Goal: Transaction & Acquisition: Purchase product/service

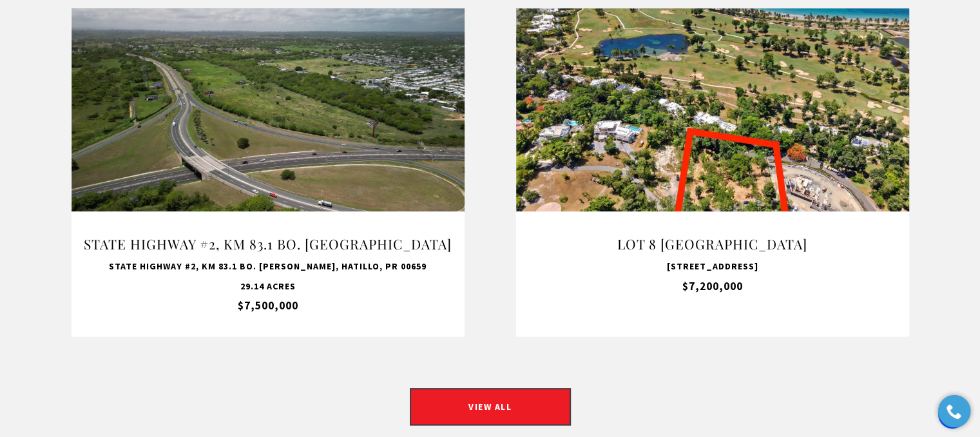
scroll to position [1137, 0]
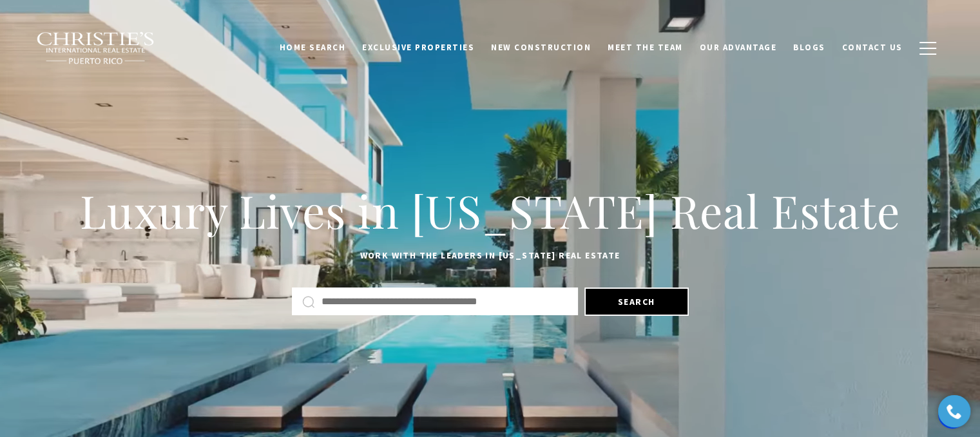
click at [418, 305] on input "Search by Address, City, or Neighborhood" at bounding box center [445, 301] width 246 height 17
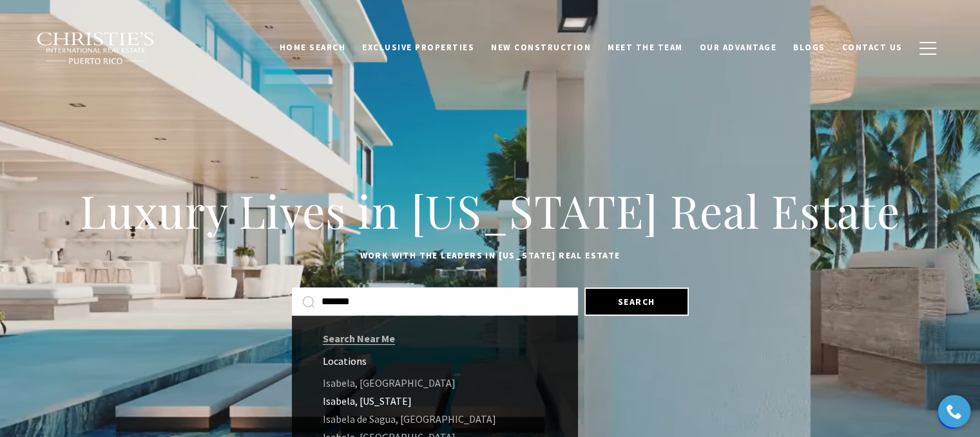
type input "*******"
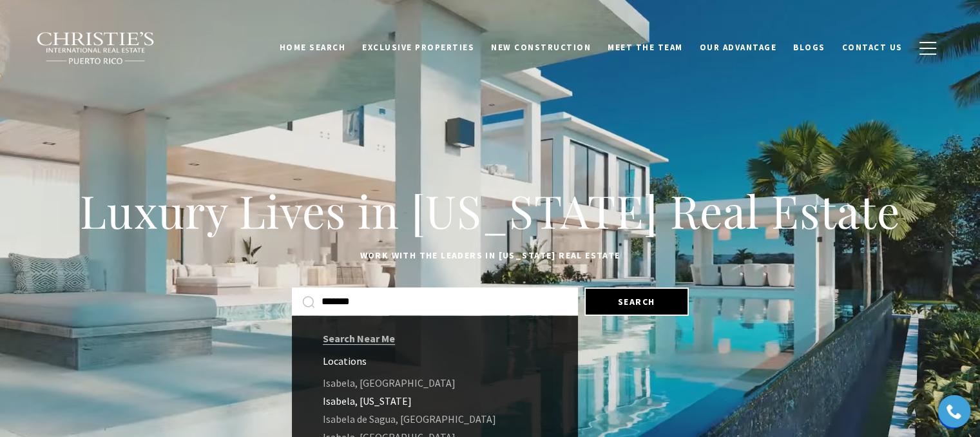
click at [349, 397] on link "Isabela, Puerto Rico" at bounding box center [435, 401] width 286 height 18
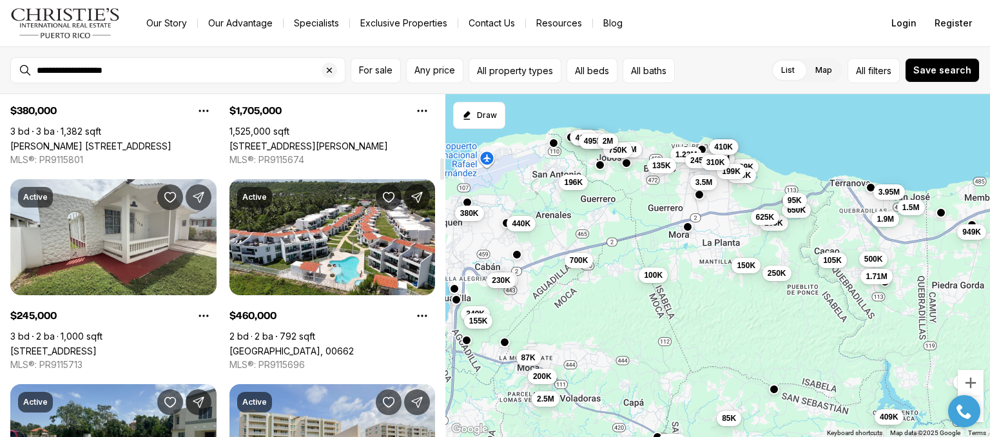
scroll to position [993, 0]
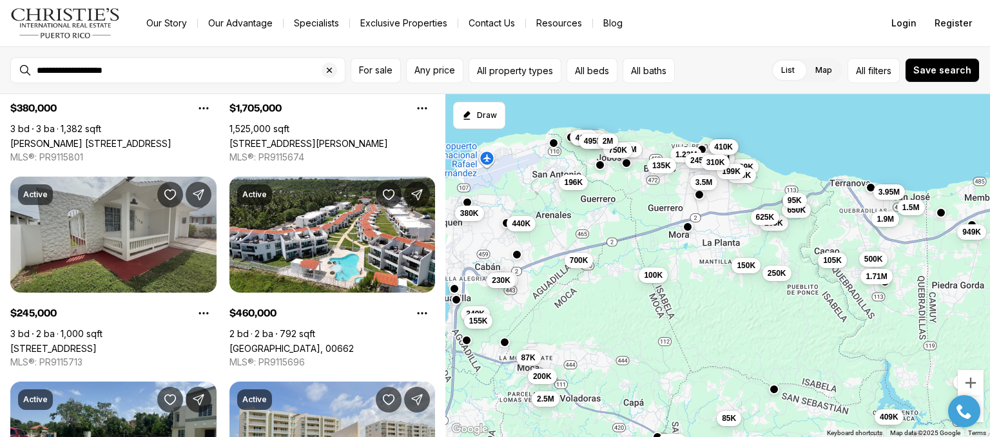
click at [97, 343] on link "[STREET_ADDRESS]" at bounding box center [53, 348] width 86 height 11
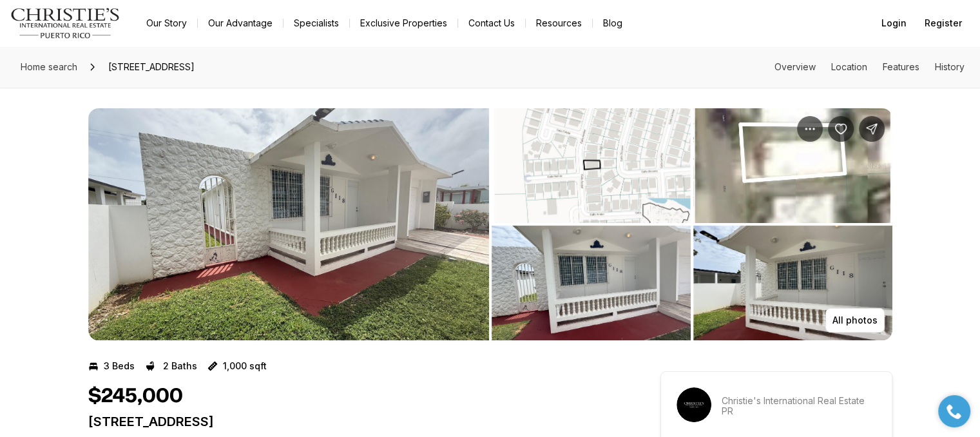
click at [347, 370] on div "3 Beds 2 Baths 1,000 sqft" at bounding box center [351, 366] width 526 height 21
click at [859, 327] on button "All photos" at bounding box center [855, 320] width 59 height 24
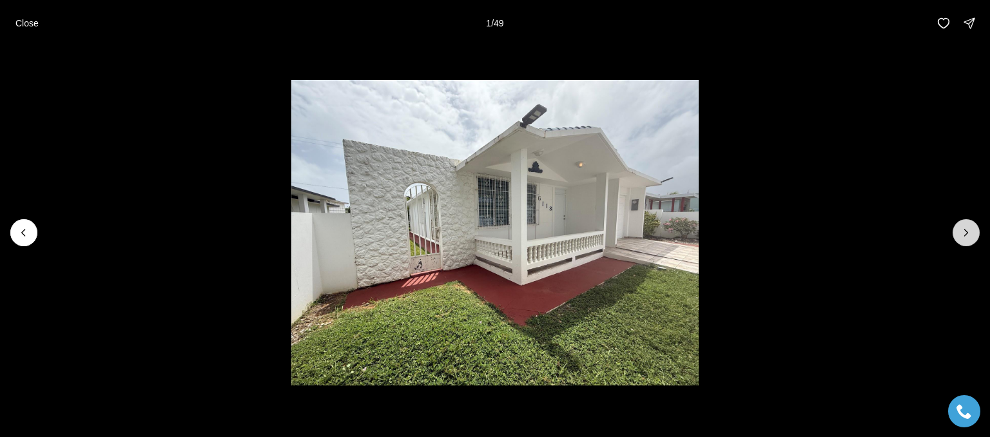
click at [962, 228] on icon "Next slide" at bounding box center [966, 232] width 13 height 13
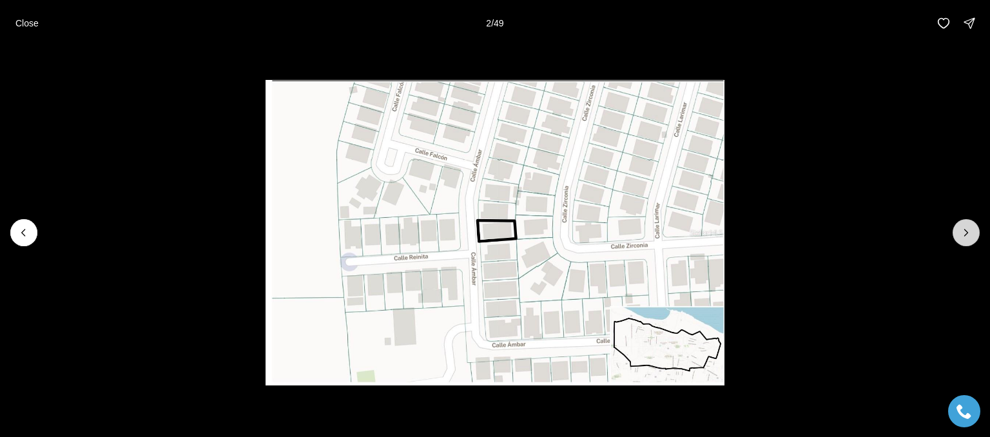
click at [960, 231] on icon "Next slide" at bounding box center [966, 232] width 13 height 13
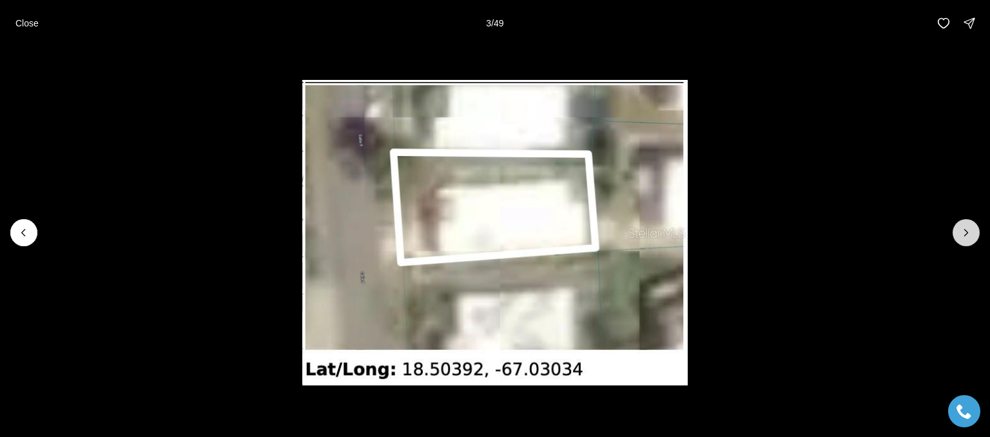
click at [972, 228] on icon "Next slide" at bounding box center [966, 232] width 13 height 13
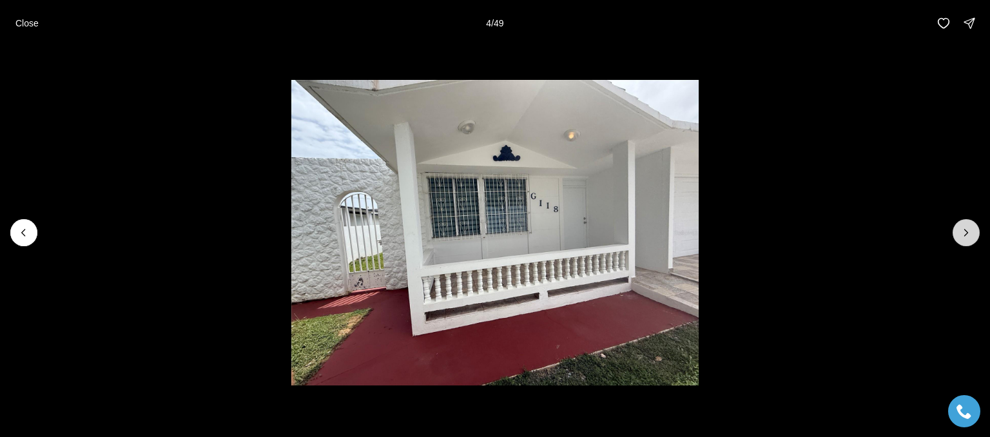
click at [964, 230] on icon "Next slide" at bounding box center [966, 232] width 13 height 13
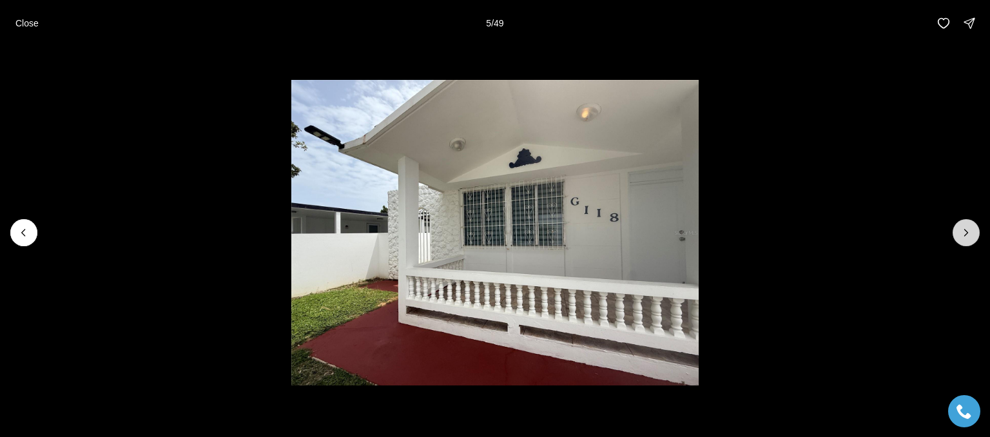
click at [964, 232] on icon "Next slide" at bounding box center [966, 232] width 13 height 13
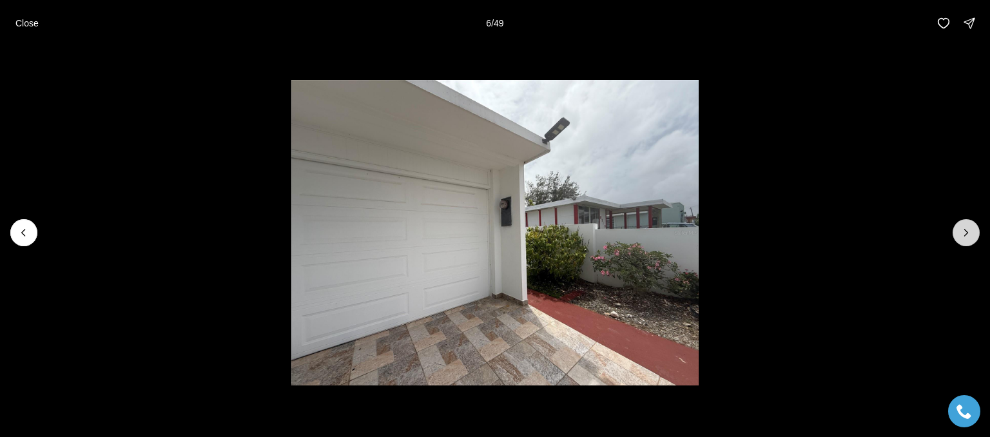
click at [969, 231] on icon "Next slide" at bounding box center [966, 232] width 13 height 13
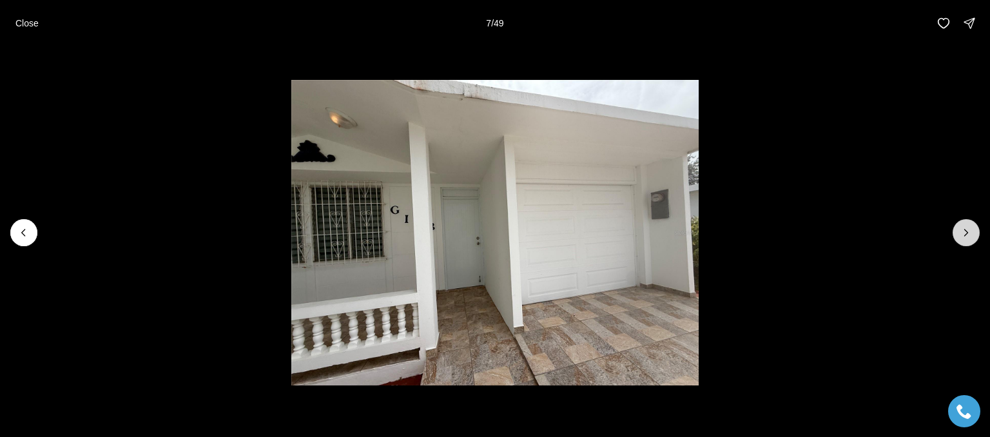
click at [973, 231] on button "Next slide" at bounding box center [966, 232] width 27 height 27
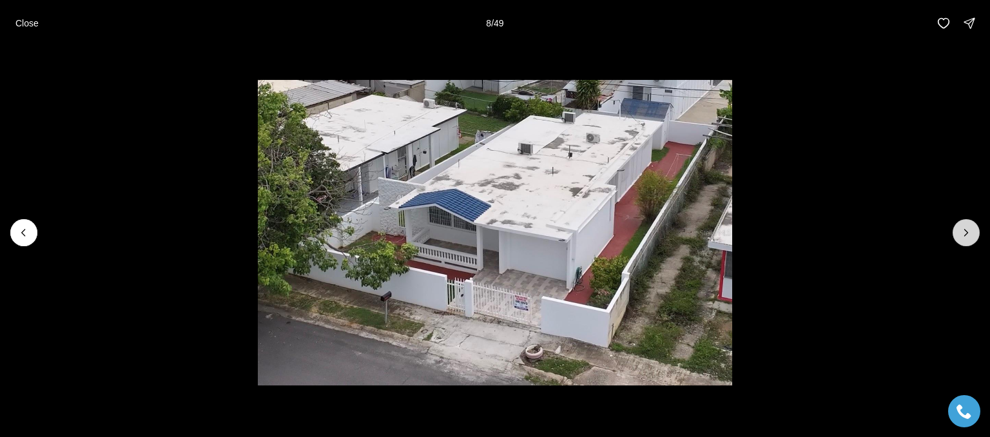
click at [969, 232] on icon "Next slide" at bounding box center [966, 232] width 13 height 13
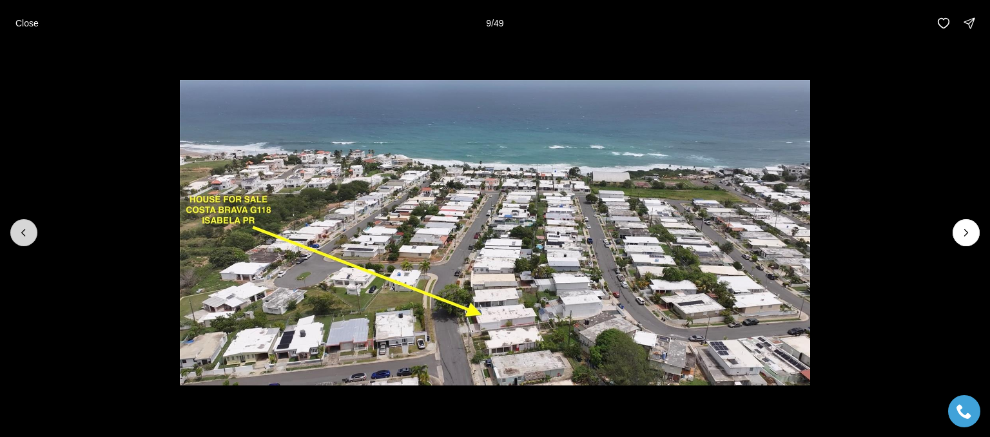
click at [30, 235] on icon "Previous slide" at bounding box center [23, 232] width 13 height 13
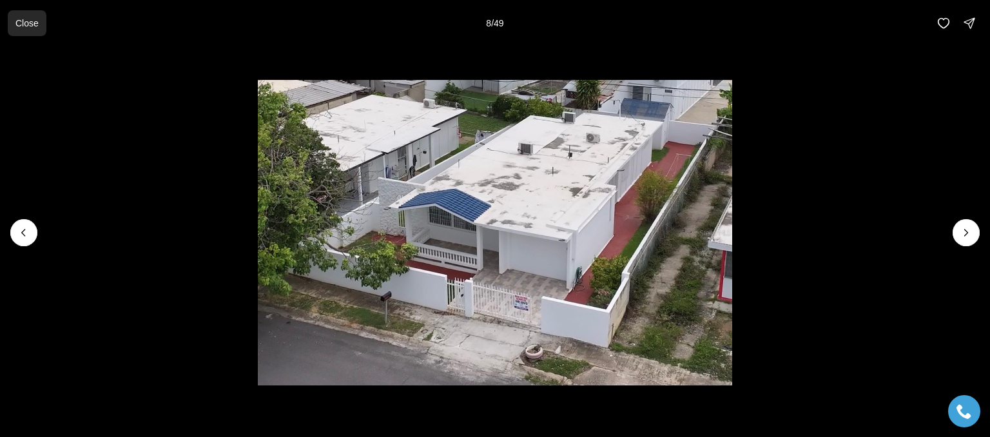
click at [21, 16] on button "Close" at bounding box center [27, 23] width 39 height 26
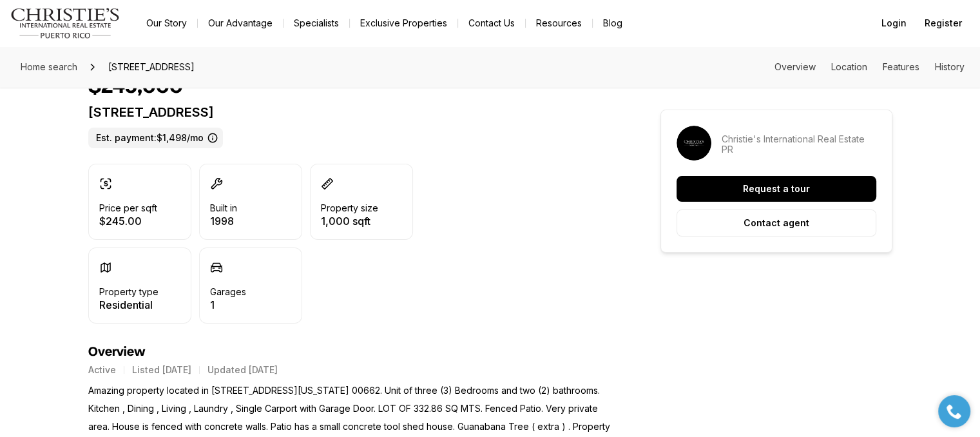
scroll to position [312, 0]
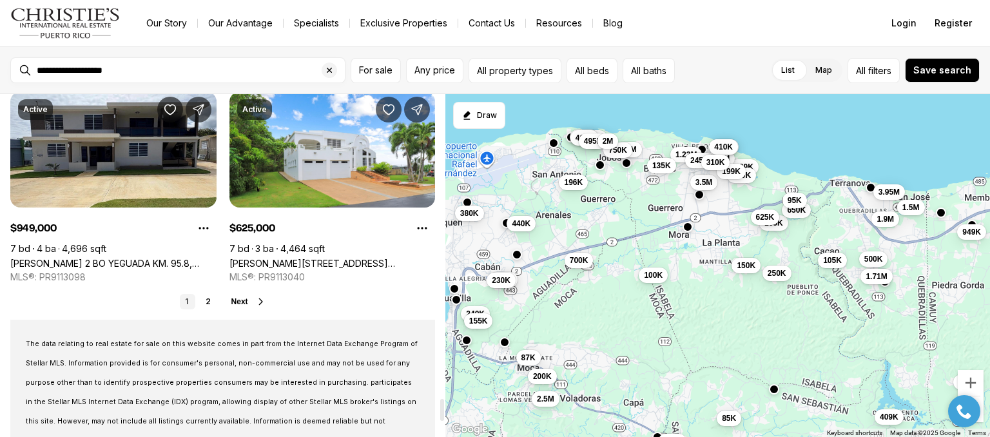
scroll to position [4767, 0]
click at [258, 300] on icon at bounding box center [261, 301] width 10 height 10
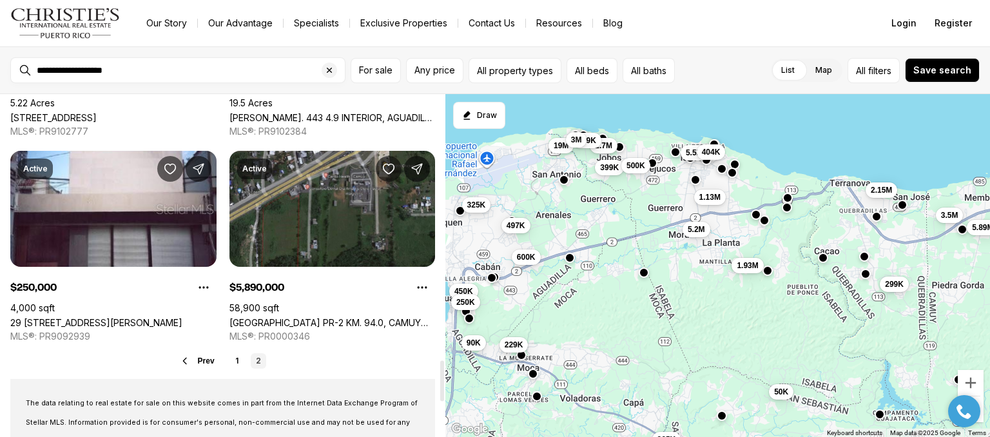
scroll to position [2251, 0]
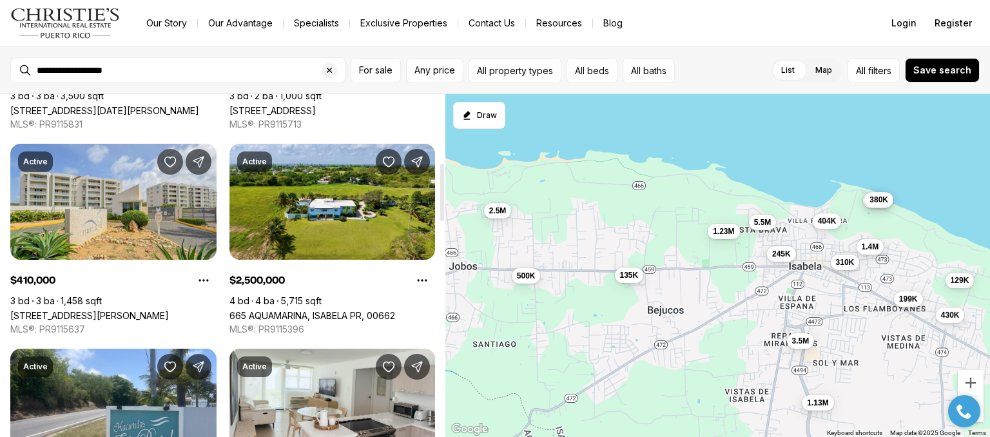
scroll to position [414, 0]
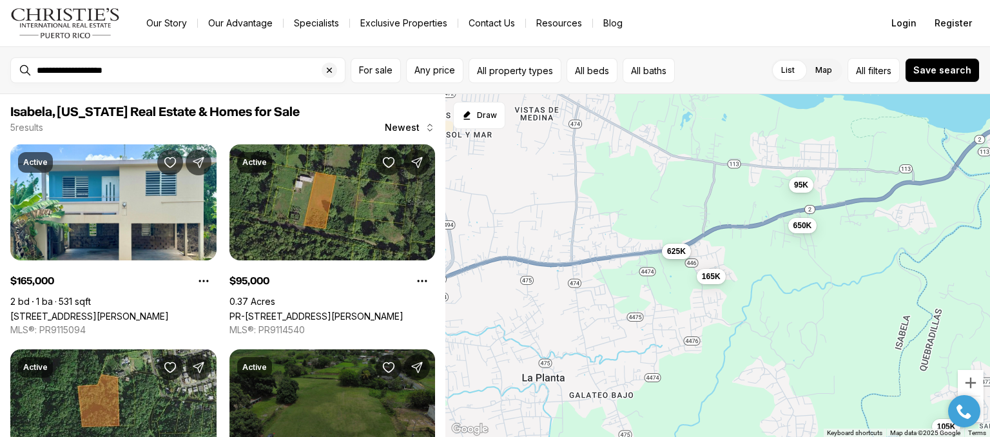
click at [674, 247] on span "625K" at bounding box center [676, 251] width 19 height 10
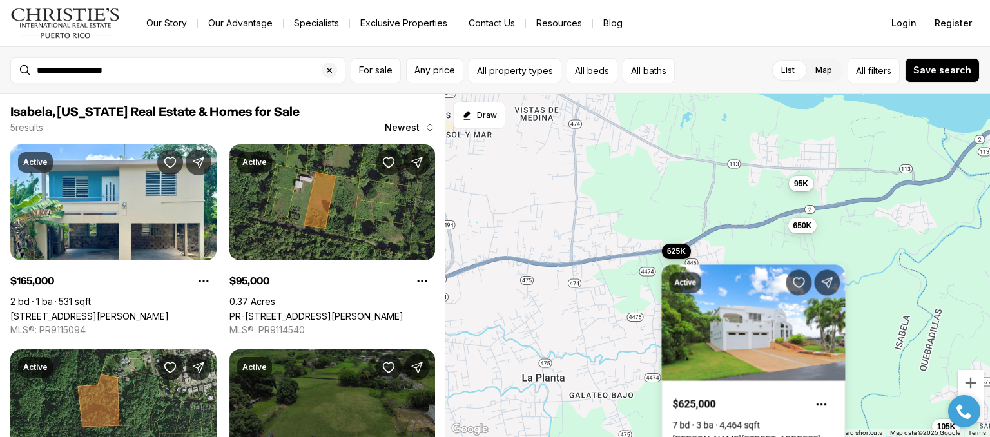
click at [799, 183] on span "95K" at bounding box center [801, 184] width 14 height 10
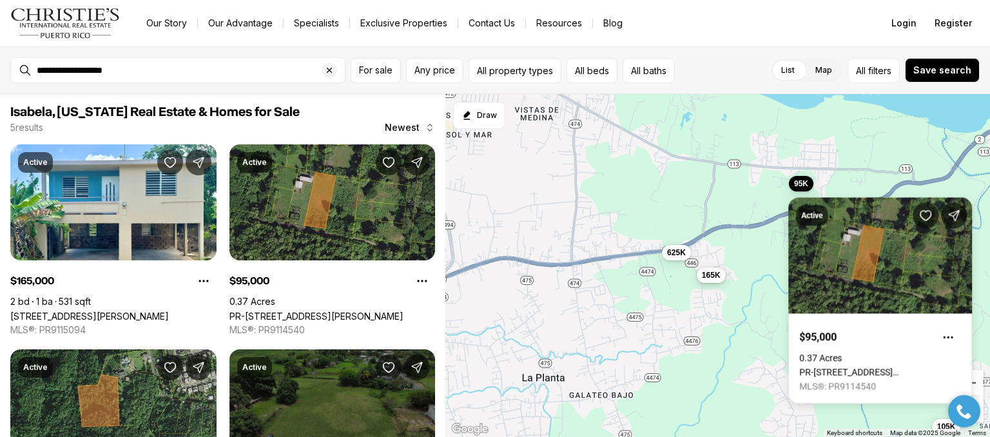
click at [712, 278] on span "165K" at bounding box center [710, 275] width 19 height 10
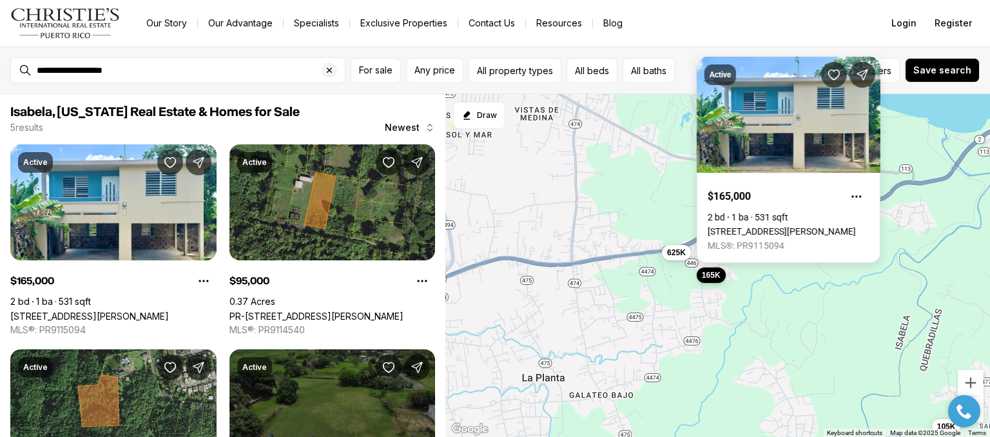
click at [812, 310] on div "165K 625K 95K 650K 105K" at bounding box center [717, 266] width 545 height 344
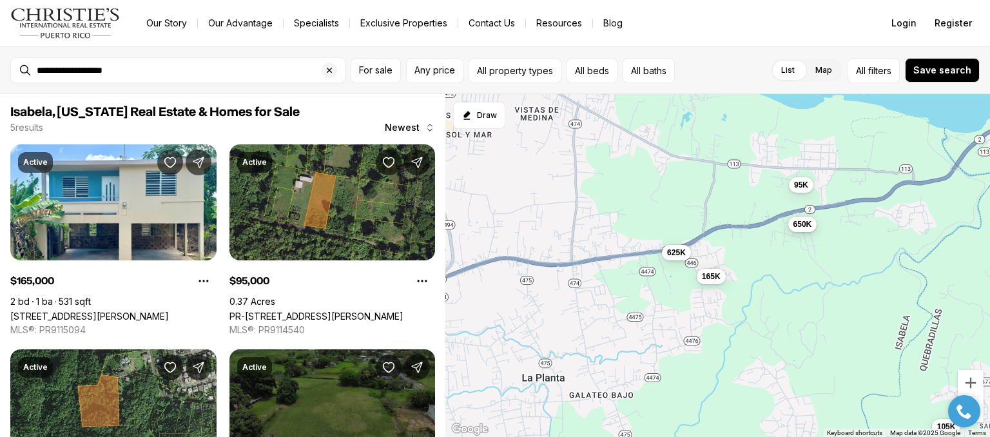
click at [804, 228] on span "650K" at bounding box center [802, 223] width 19 height 10
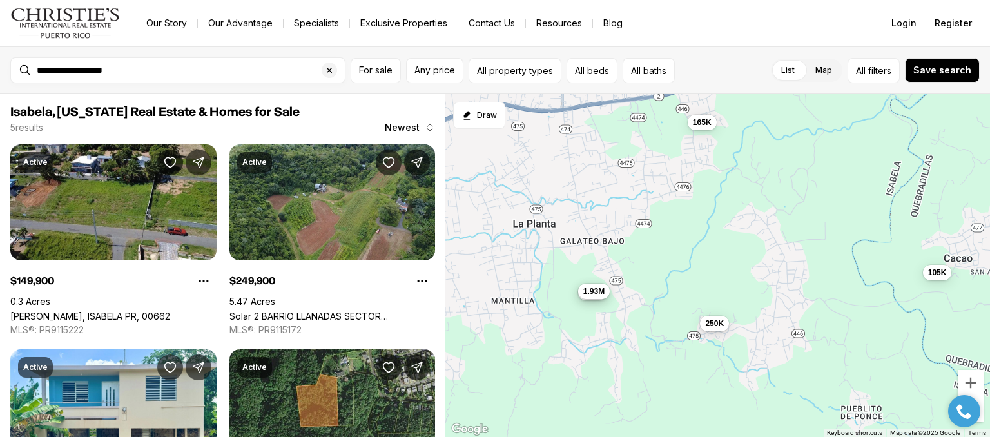
click at [597, 291] on span "1.93M" at bounding box center [593, 291] width 21 height 10
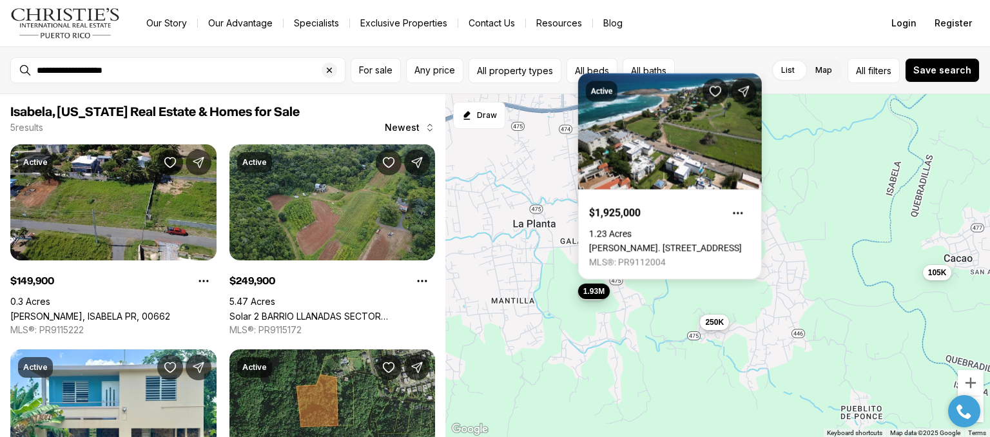
click at [726, 318] on button "250K" at bounding box center [714, 321] width 29 height 15
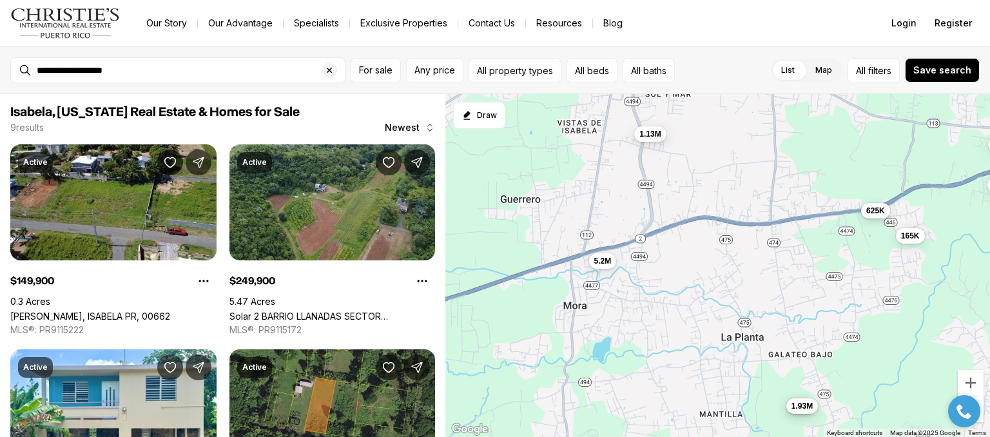
click at [866, 215] on span "625K" at bounding box center [875, 210] width 19 height 10
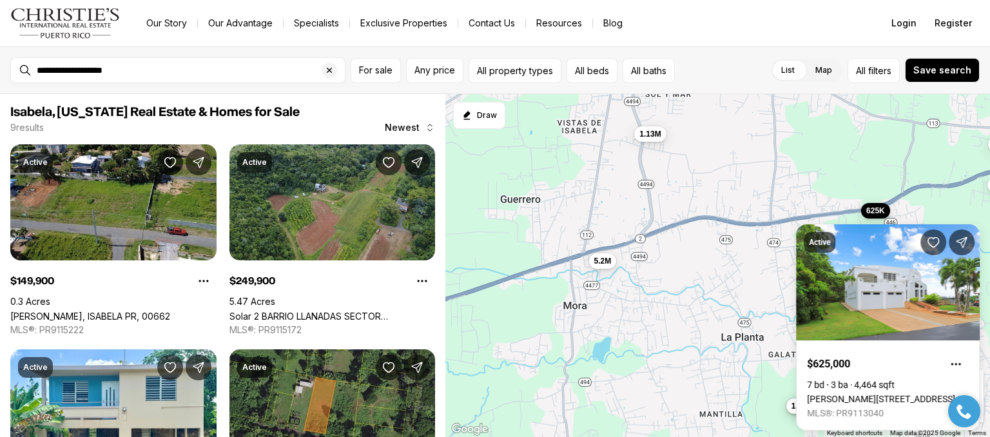
click at [688, 281] on div "165K 150K 1.93M 250K 95K 650K 625K 1.13M 5.2M" at bounding box center [717, 266] width 545 height 344
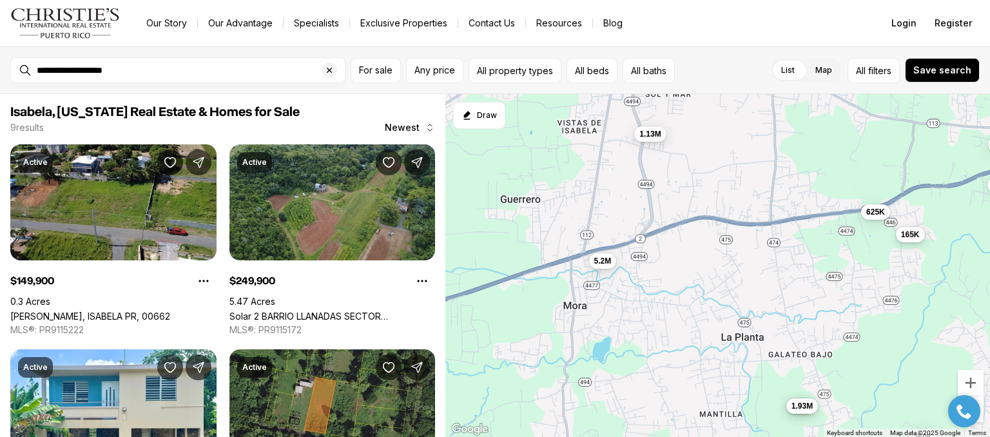
click at [910, 235] on span "165K" at bounding box center [909, 234] width 19 height 10
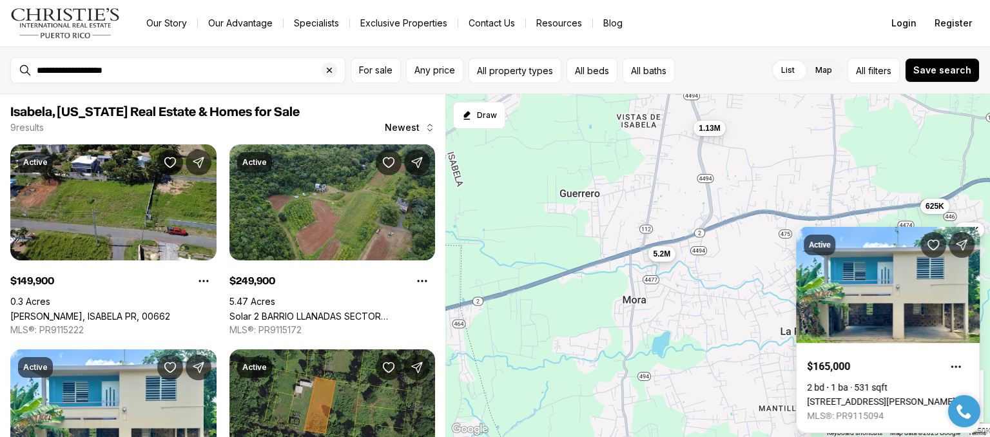
click at [660, 251] on span "5.2M" at bounding box center [661, 254] width 17 height 10
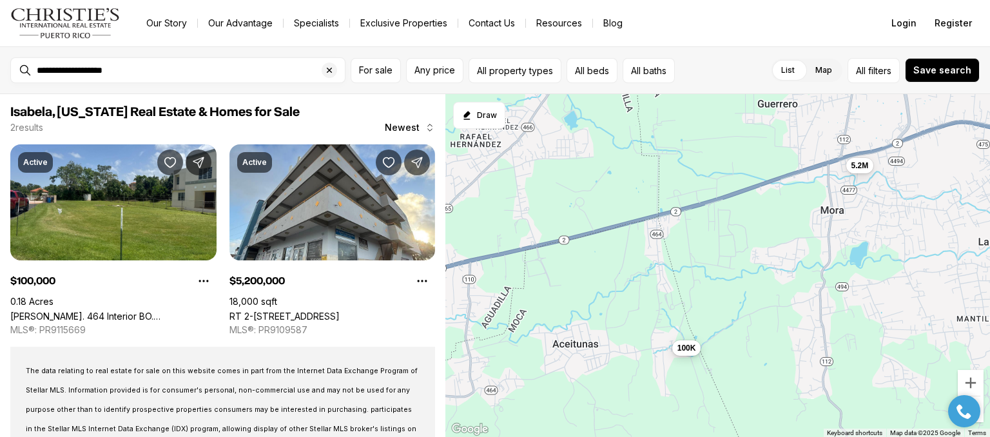
click at [677, 348] on span "100K" at bounding box center [686, 347] width 19 height 10
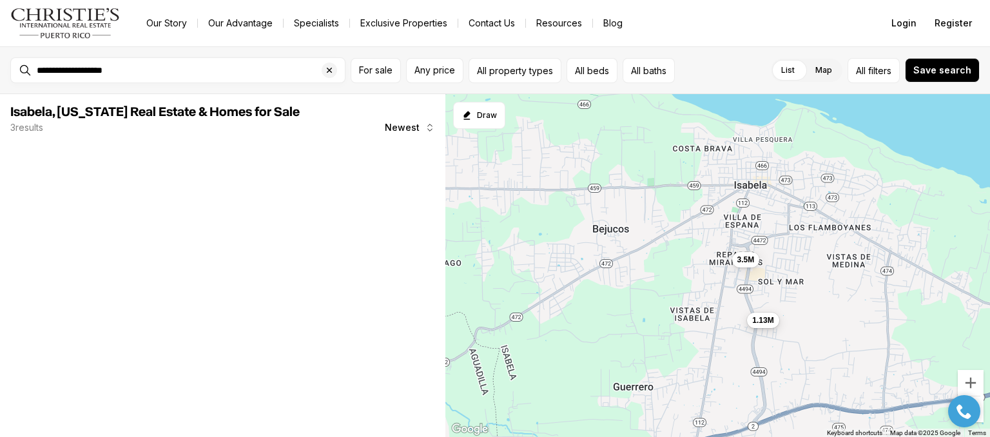
click at [769, 315] on button "1.13M" at bounding box center [763, 319] width 32 height 15
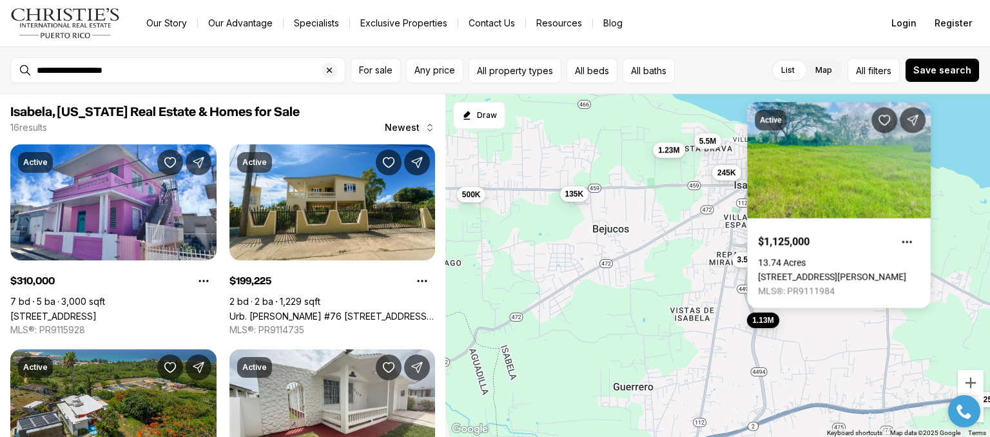
click at [647, 321] on div "1.13M 3.5M 310K 199K 1.4M 245K 410K 380K 135K 430K 129K 1.23M 625K 500K 5.5M 40…" at bounding box center [717, 266] width 545 height 344
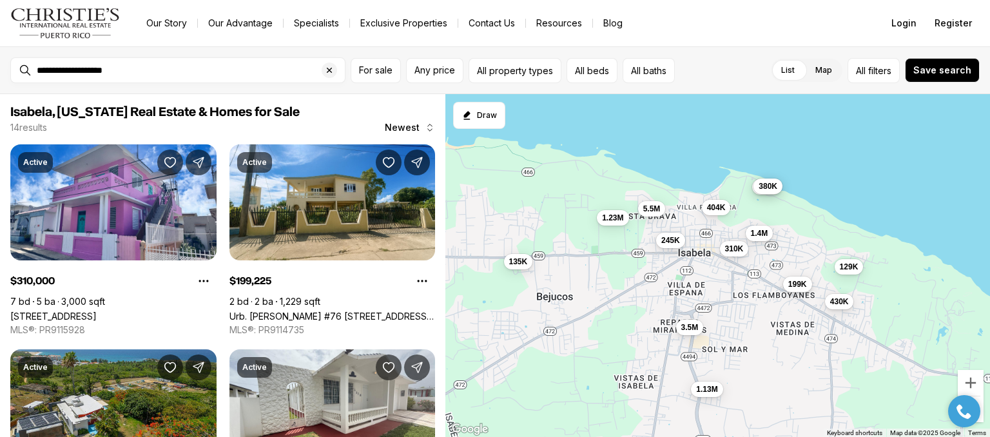
click at [799, 287] on span "199K" at bounding box center [797, 284] width 19 height 10
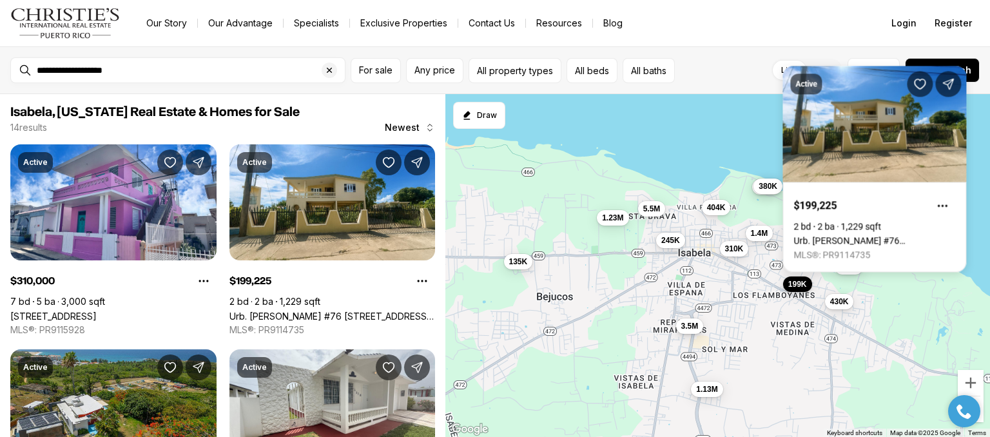
click at [695, 330] on span "3.5M" at bounding box center [689, 326] width 17 height 10
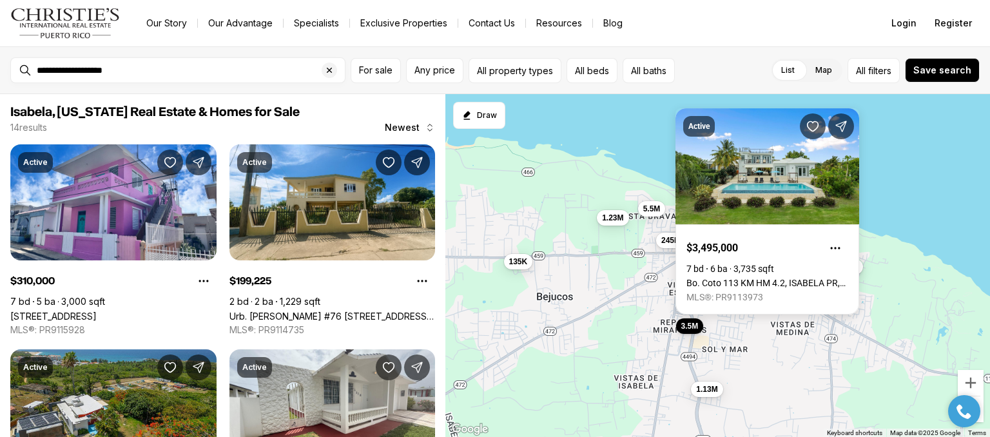
click at [776, 362] on div "1.13M 3.5M 310K 199K 1.4M 245K 410K 380K 135K 430K 129K 1.23M 5.5M 404K" at bounding box center [717, 266] width 545 height 344
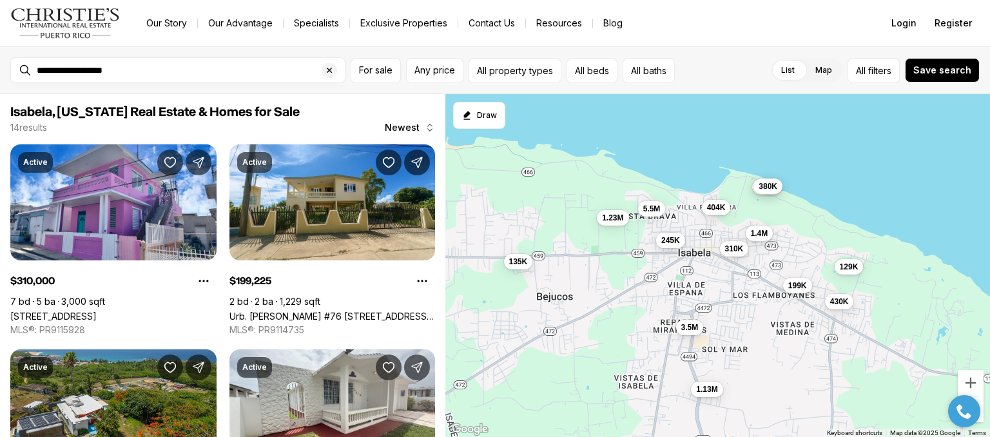
click at [853, 265] on span "129K" at bounding box center [848, 266] width 19 height 10
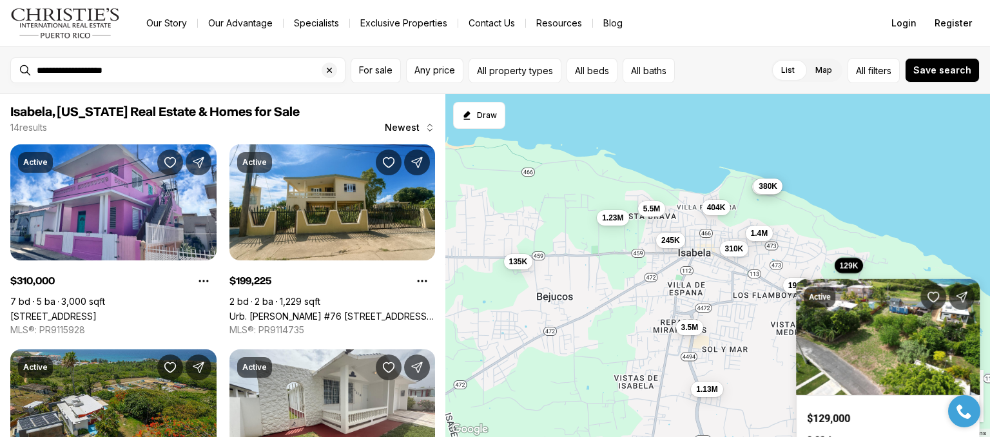
click at [749, 358] on div "1.13M 3.5M 310K 199K 1.4M 245K 410K 380K 135K 430K 129K 1.23M 5.5M 404K" at bounding box center [717, 266] width 545 height 344
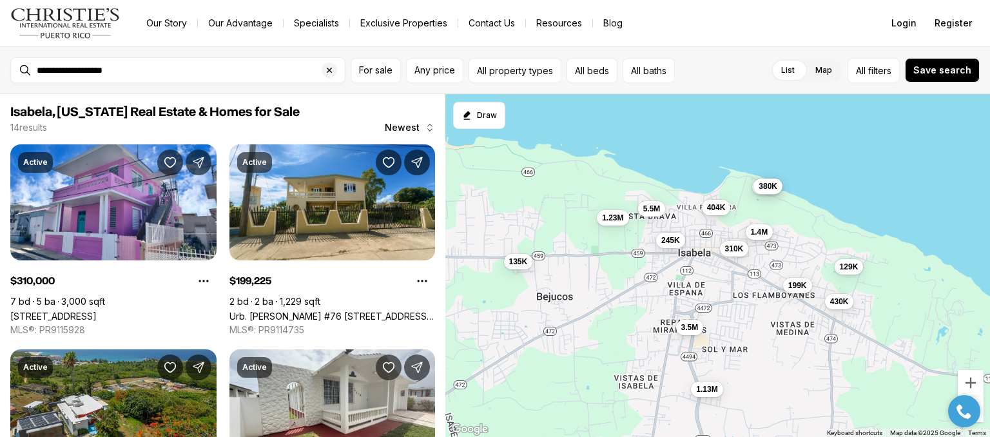
click at [761, 235] on span "1.4M" at bounding box center [758, 232] width 17 height 10
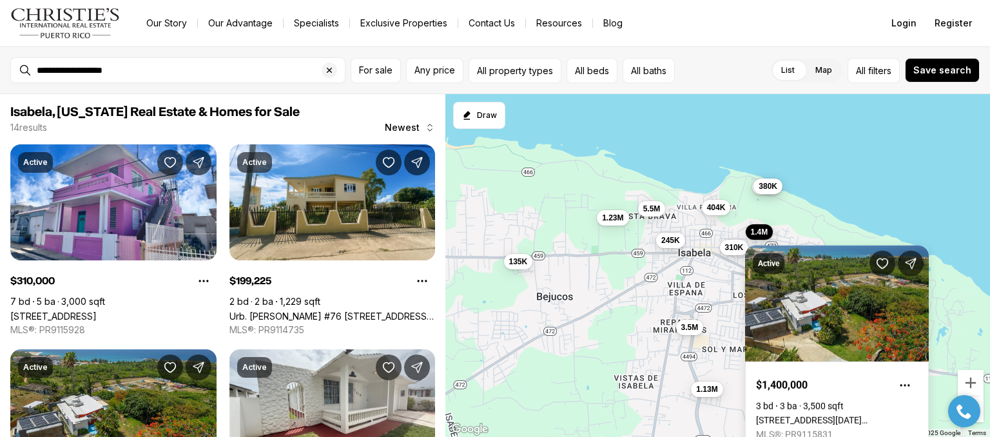
click at [727, 247] on span "310K" at bounding box center [733, 247] width 19 height 10
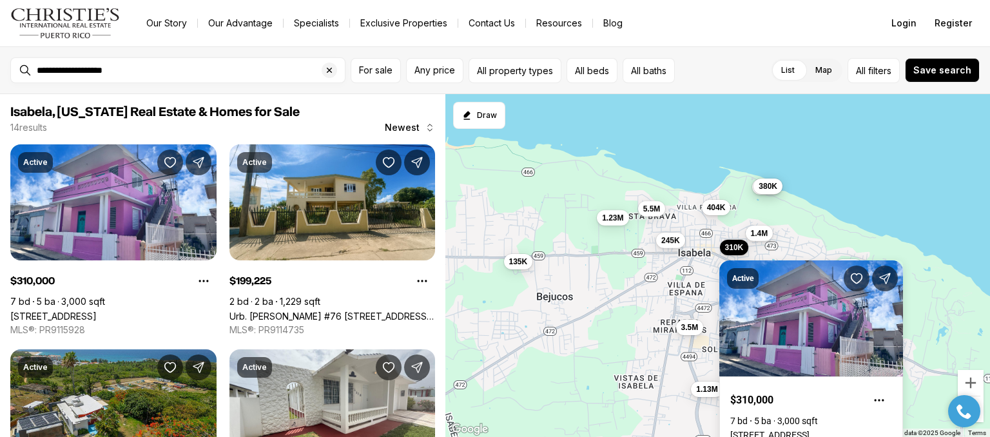
click at [824, 240] on div "1.13M 3.5M 310K 199K 1.4M 245K 410K 380K 135K 430K 129K 1.23M 5.5M 404K" at bounding box center [717, 266] width 545 height 344
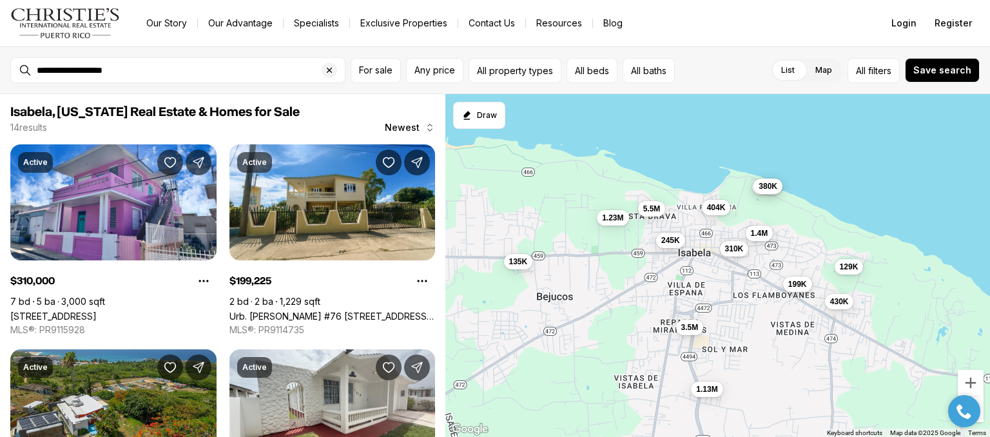
click at [793, 284] on span "199K" at bounding box center [797, 284] width 19 height 10
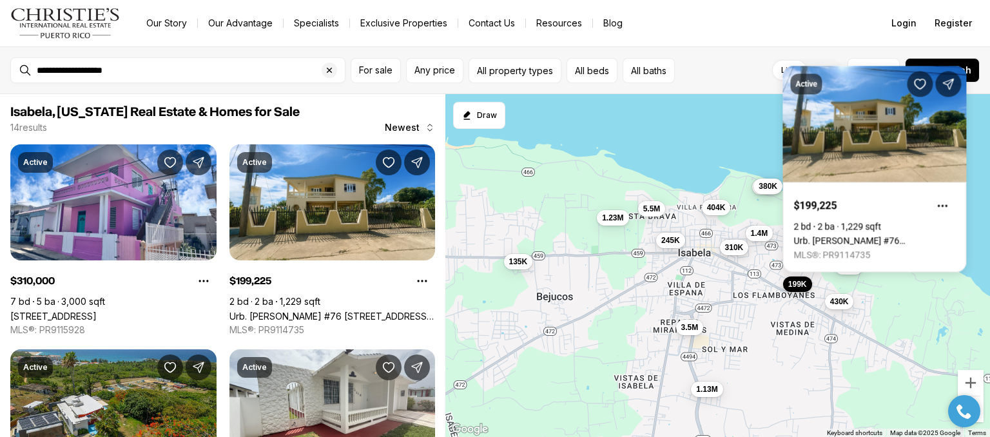
click at [732, 251] on span "310K" at bounding box center [733, 247] width 19 height 10
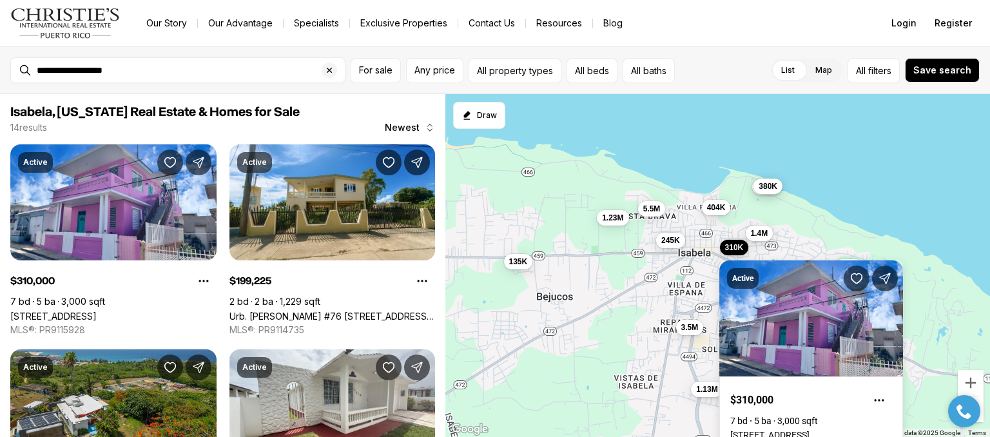
click at [686, 305] on div "1.13M 3.5M 310K 199K 1.4M 245K 410K 380K 135K 430K 129K 1.23M 5.5M 404K" at bounding box center [717, 266] width 545 height 344
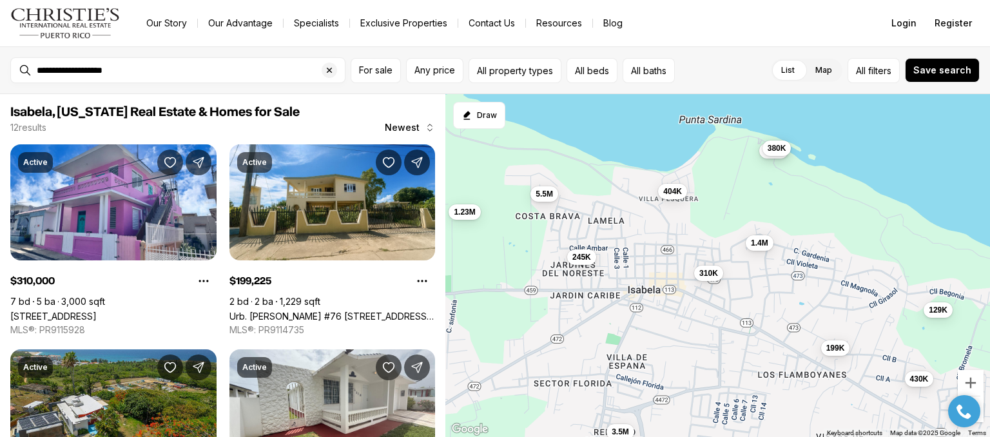
click at [581, 256] on span "245K" at bounding box center [581, 257] width 19 height 10
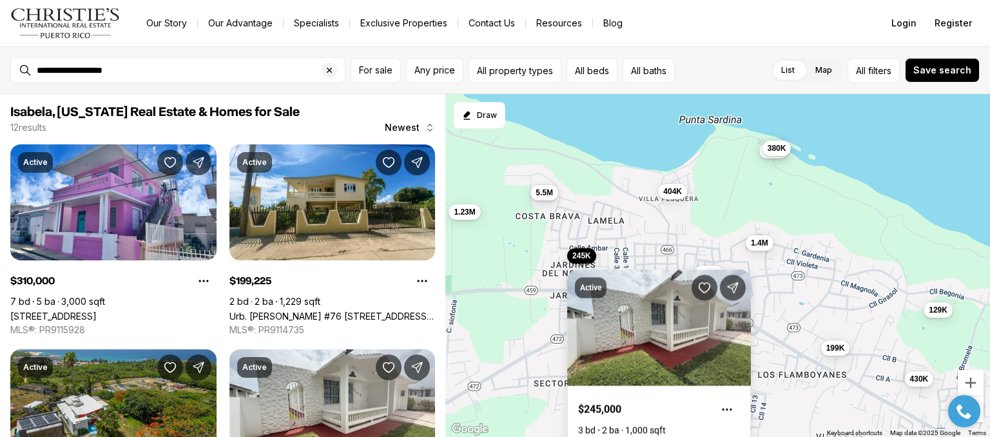
click at [549, 193] on span "5.5M" at bounding box center [544, 192] width 17 height 10
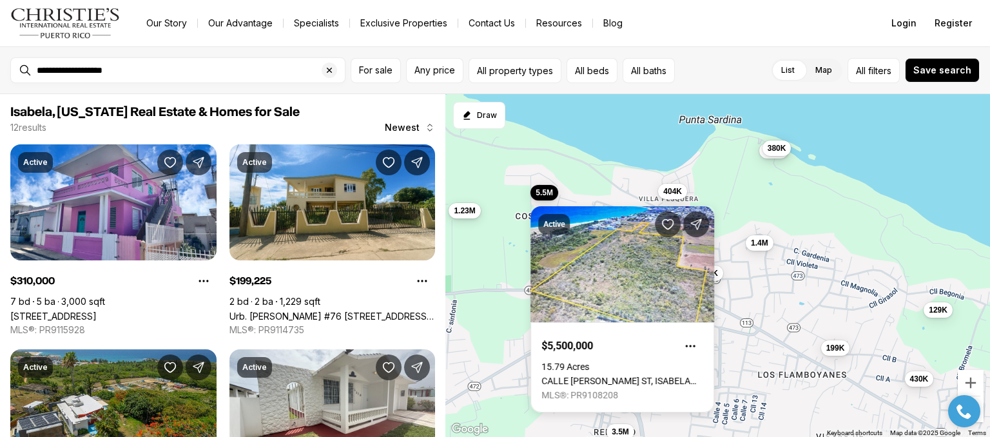
click at [460, 211] on span "1.23M" at bounding box center [464, 210] width 21 height 10
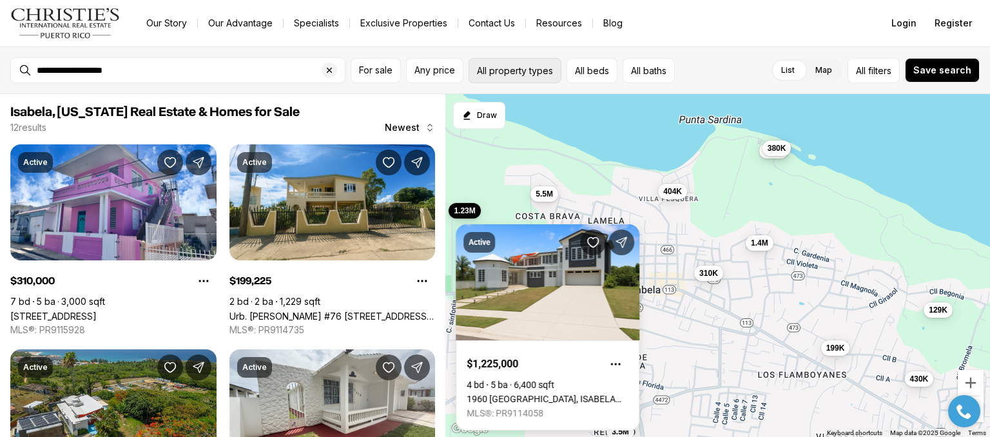
click at [535, 72] on button "All property types" at bounding box center [515, 70] width 93 height 25
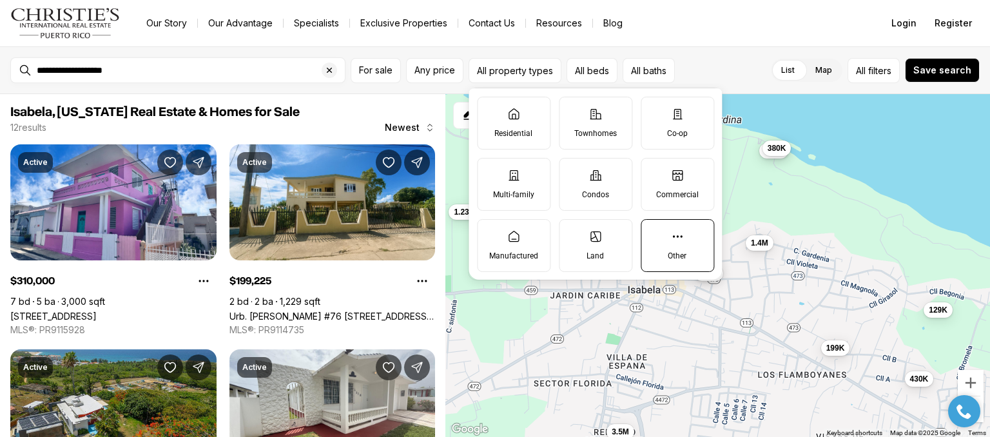
click at [676, 235] on icon at bounding box center [677, 236] width 10 height 2
click at [654, 233] on button "Other" at bounding box center [647, 226] width 13 height 13
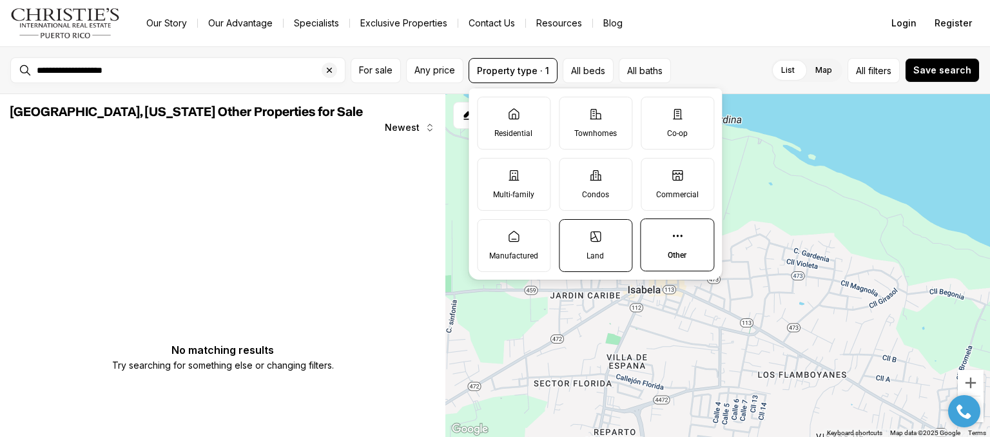
click at [596, 240] on icon at bounding box center [595, 236] width 13 height 13
click at [572, 233] on button "Land" at bounding box center [565, 226] width 13 height 13
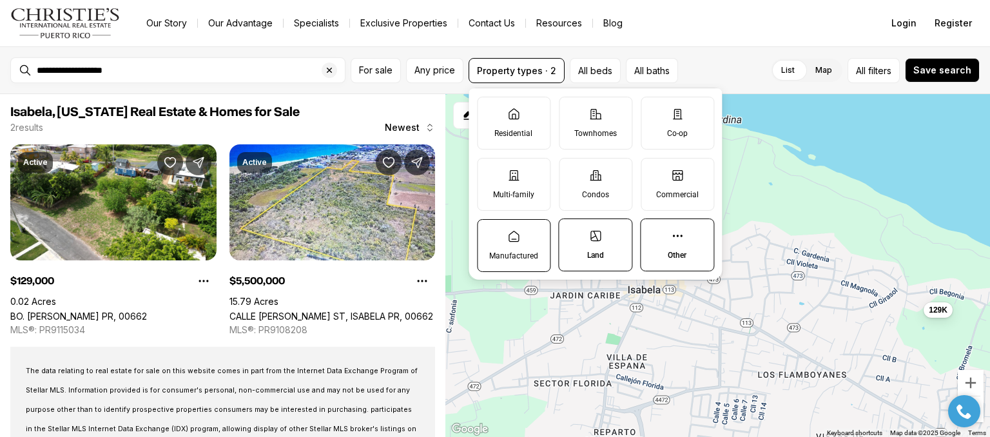
click at [513, 240] on icon at bounding box center [513, 236] width 13 height 13
click at [490, 233] on button "Manufactured" at bounding box center [484, 226] width 13 height 13
click at [513, 176] on icon at bounding box center [513, 175] width 13 height 13
click at [490, 171] on button "Multi-family" at bounding box center [484, 165] width 13 height 13
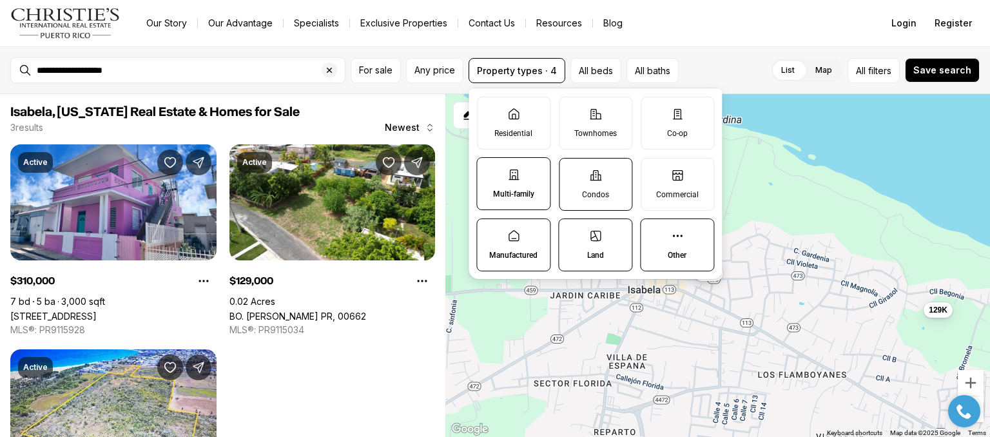
click at [595, 178] on icon at bounding box center [595, 175] width 13 height 13
click at [572, 171] on button "Condos" at bounding box center [565, 165] width 13 height 13
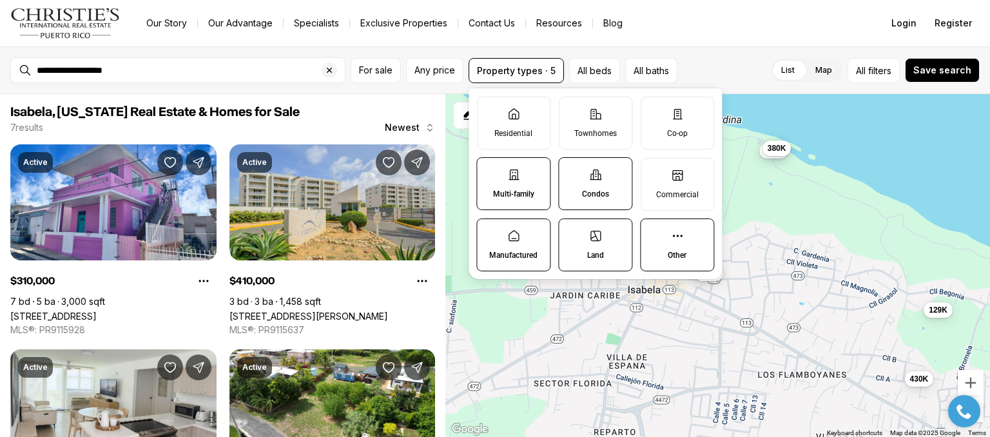
click at [675, 179] on icon at bounding box center [677, 175] width 10 height 10
click at [654, 171] on button "Commercial" at bounding box center [647, 165] width 13 height 13
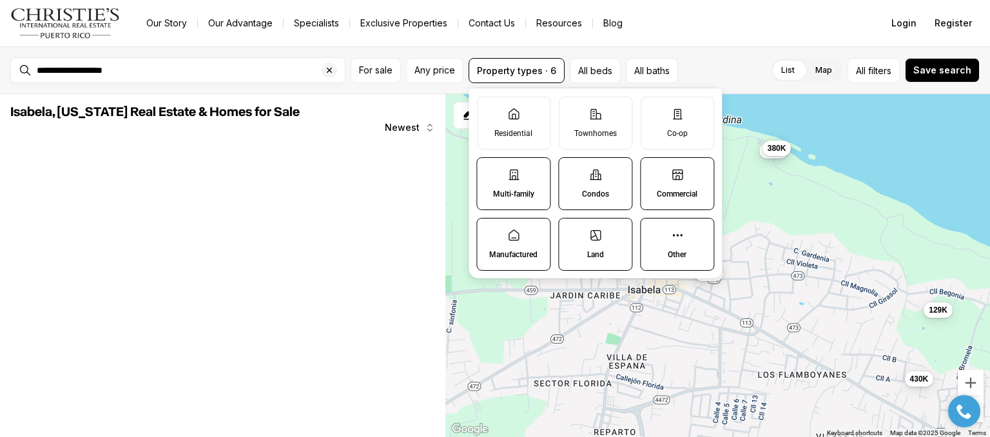
click at [515, 191] on p "Multi-family" at bounding box center [513, 194] width 41 height 10
click at [490, 171] on button "Multi-family" at bounding box center [483, 164] width 13 height 13
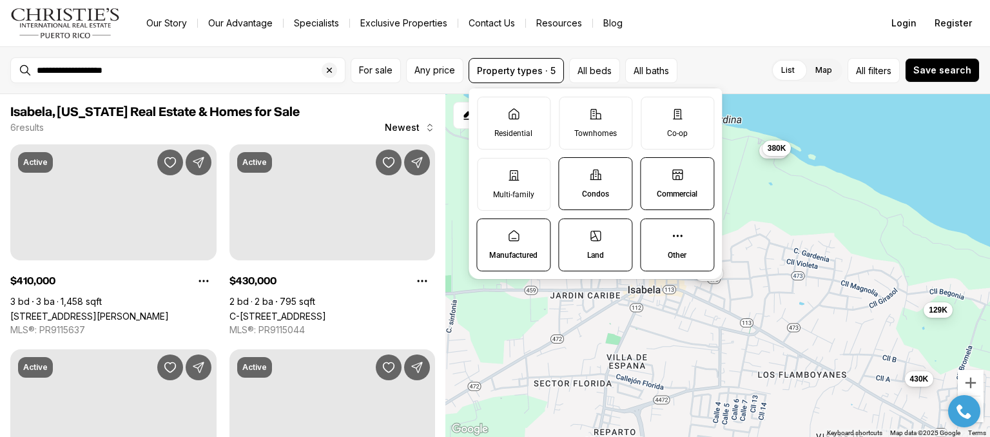
click at [674, 177] on icon at bounding box center [677, 174] width 13 height 13
click at [654, 171] on button "Commercial" at bounding box center [647, 164] width 13 height 13
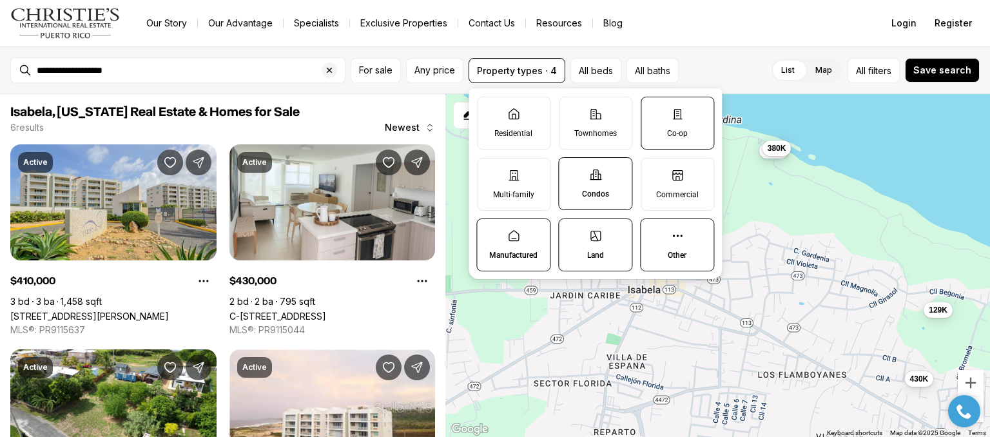
click at [681, 113] on icon at bounding box center [677, 114] width 13 height 13
click at [654, 110] on button "Co-op" at bounding box center [647, 103] width 13 height 13
click at [596, 115] on icon at bounding box center [595, 114] width 13 height 13
click at [572, 110] on button "Townhomes" at bounding box center [565, 103] width 13 height 13
click at [513, 119] on icon at bounding box center [514, 113] width 10 height 10
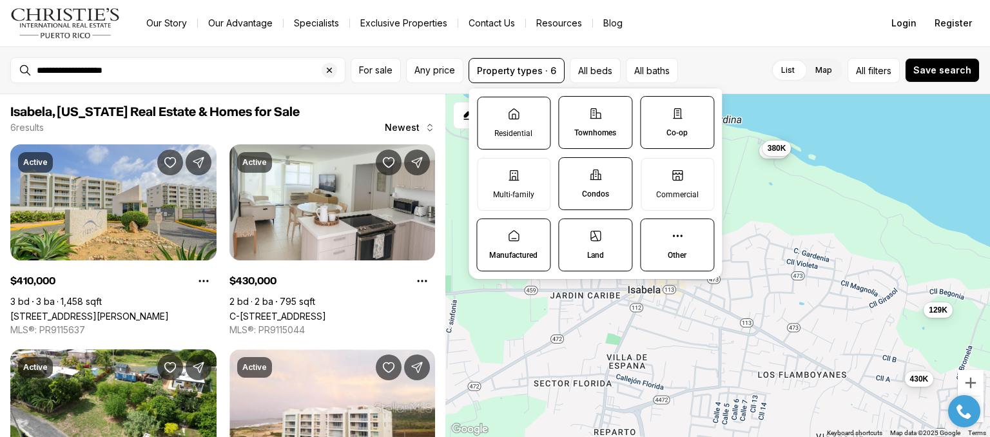
click at [490, 110] on button "Residential" at bounding box center [484, 103] width 13 height 13
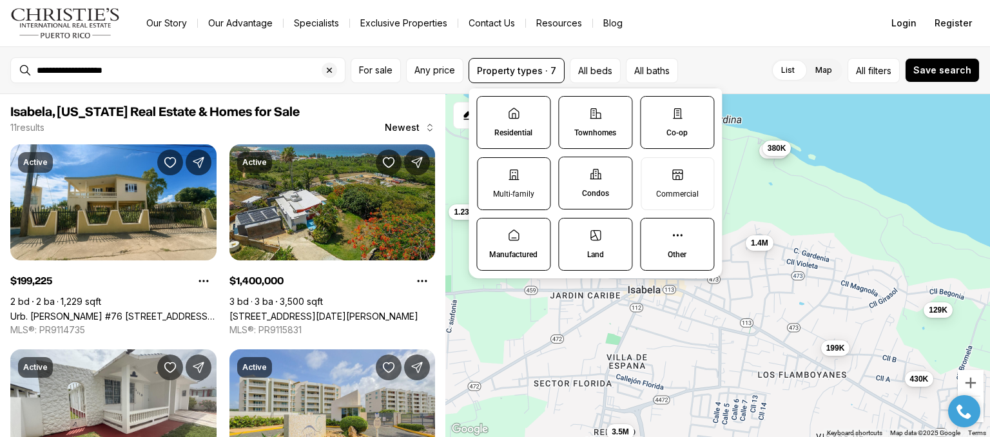
click at [510, 175] on icon at bounding box center [514, 175] width 10 height 10
click at [490, 171] on button "Multi-family" at bounding box center [484, 164] width 13 height 13
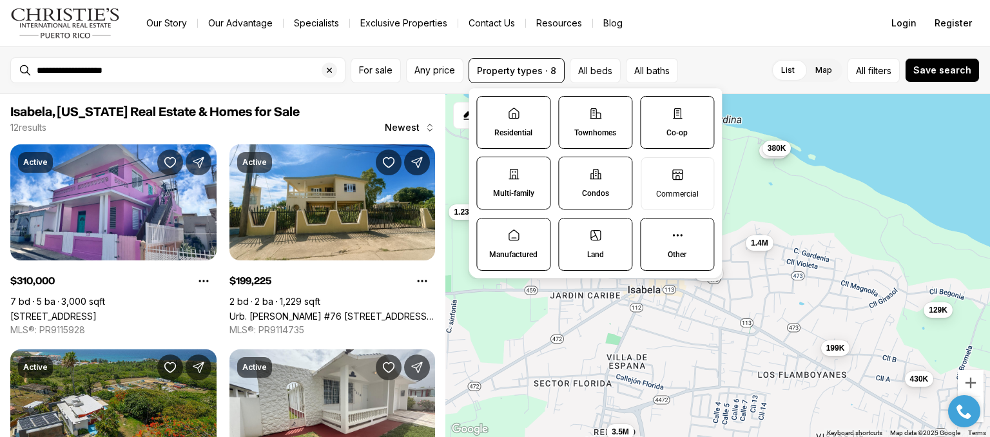
click at [679, 114] on icon at bounding box center [677, 114] width 8 height 10
click at [654, 110] on button "Co-op" at bounding box center [647, 103] width 13 height 13
click at [678, 179] on icon at bounding box center [677, 175] width 10 height 10
click at [654, 171] on button "Commercial" at bounding box center [647, 165] width 13 height 13
click at [594, 118] on icon at bounding box center [595, 114] width 11 height 10
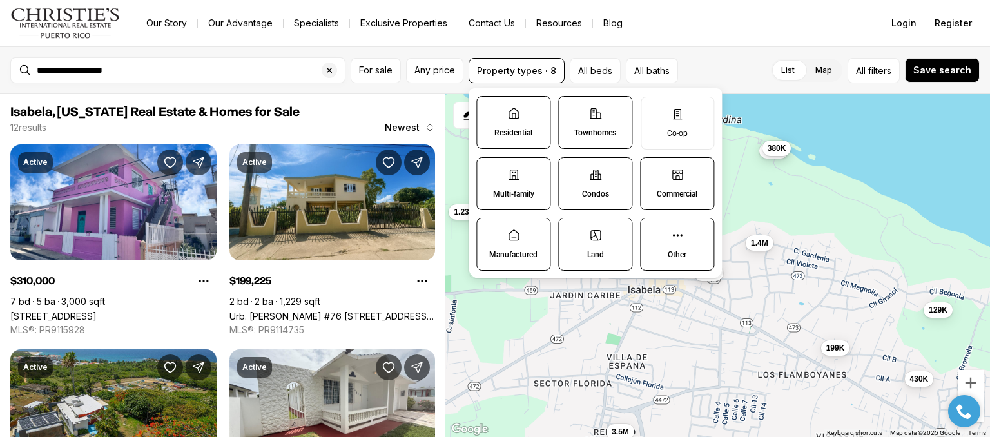
click at [572, 110] on button "Townhomes" at bounding box center [565, 103] width 13 height 13
click at [514, 113] on icon at bounding box center [514, 113] width 10 height 10
click at [490, 110] on button "Residential" at bounding box center [483, 103] width 13 height 13
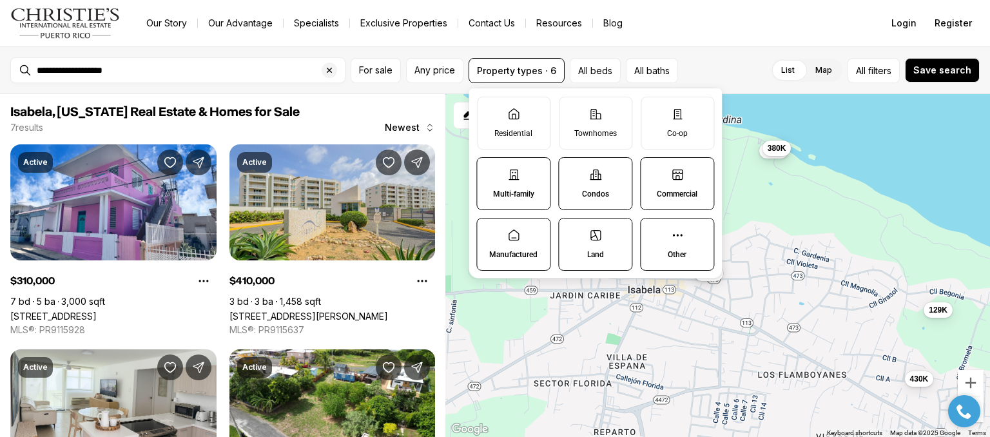
click at [519, 175] on icon at bounding box center [513, 174] width 13 height 13
click at [490, 171] on button "Multi-family" at bounding box center [483, 164] width 13 height 13
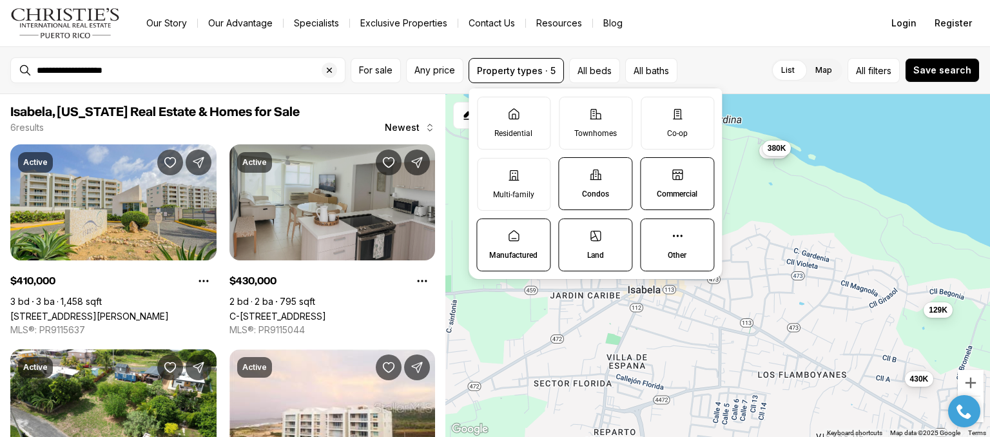
click at [326, 311] on link "C-[STREET_ADDRESS]" at bounding box center [277, 316] width 97 height 11
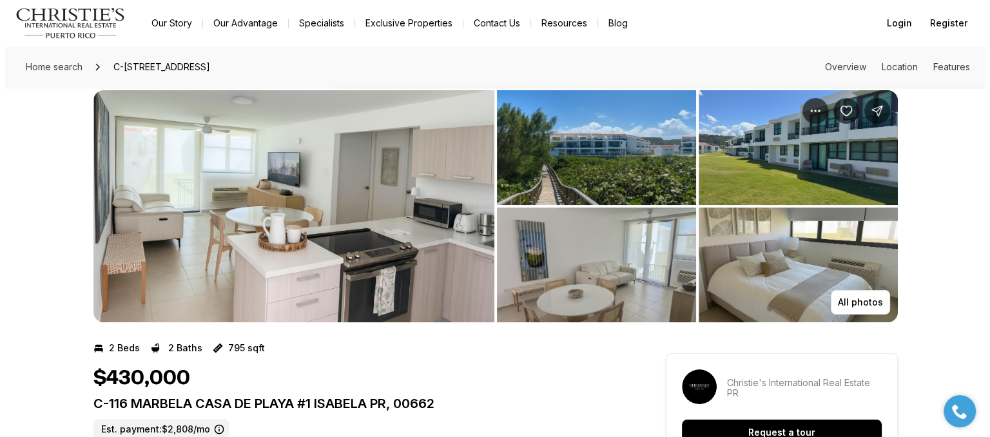
scroll to position [14, 0]
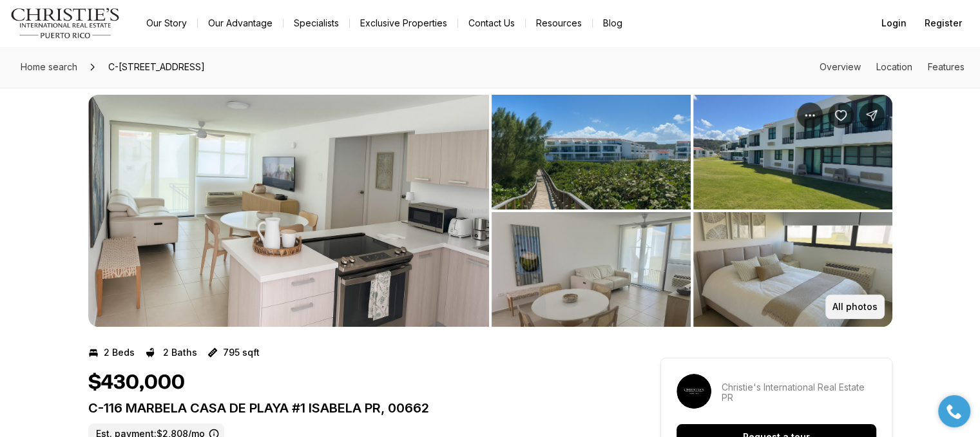
click at [851, 302] on p "All photos" at bounding box center [855, 307] width 45 height 10
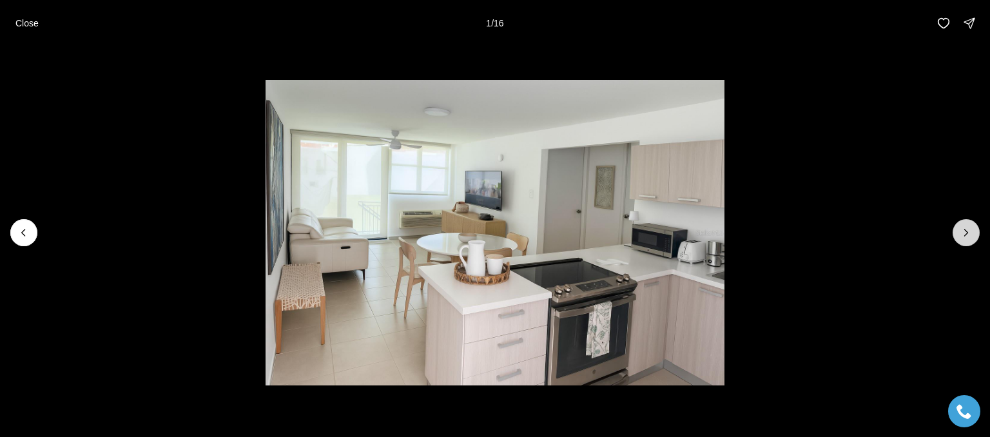
click at [972, 234] on icon "Next slide" at bounding box center [966, 232] width 13 height 13
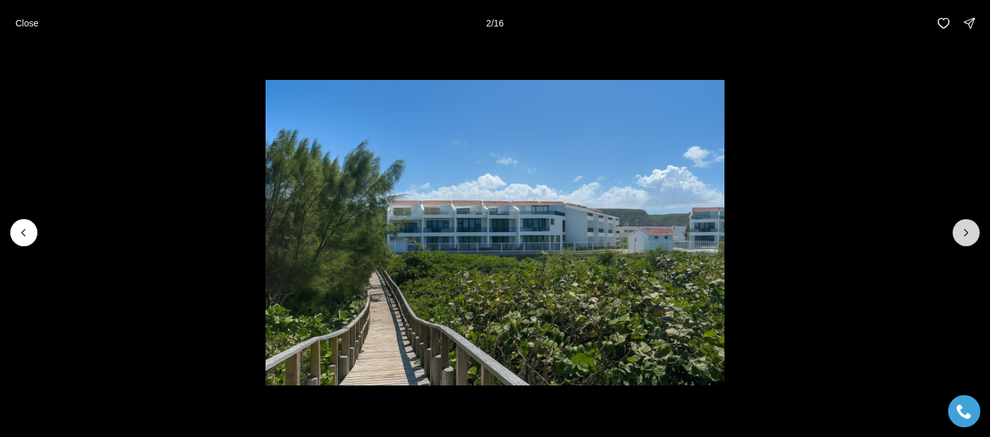
click at [971, 233] on icon "Next slide" at bounding box center [966, 232] width 13 height 13
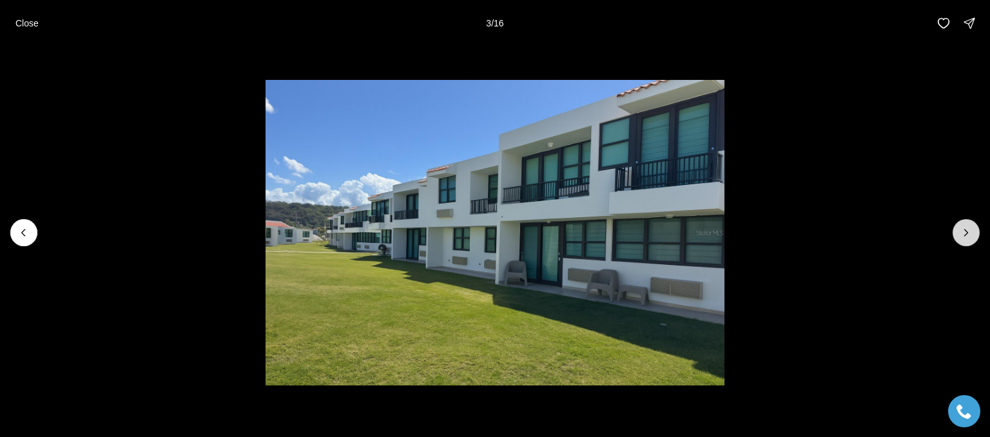
click at [970, 234] on icon "Next slide" at bounding box center [966, 232] width 13 height 13
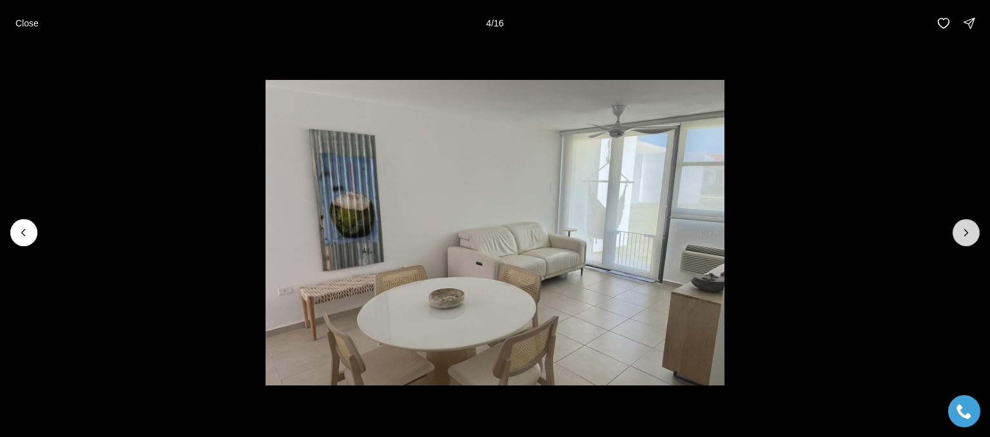
click at [970, 234] on icon "Next slide" at bounding box center [966, 232] width 13 height 13
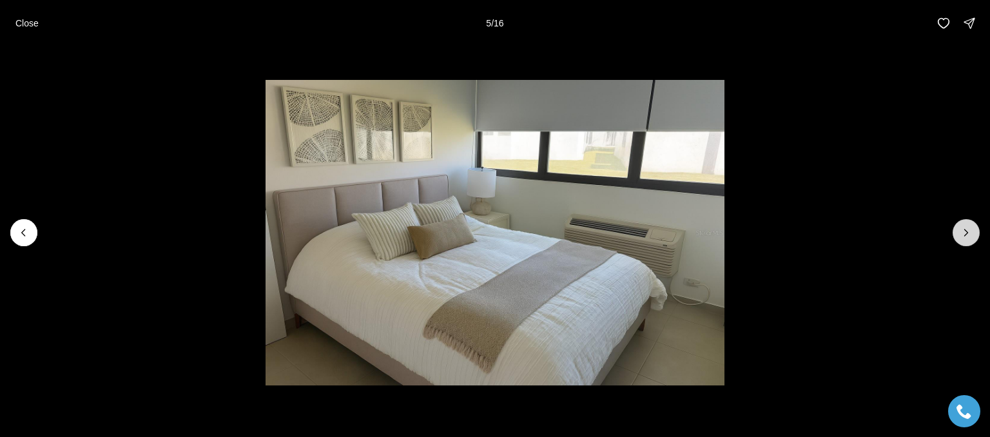
click at [965, 233] on icon "Next slide" at bounding box center [966, 232] width 13 height 13
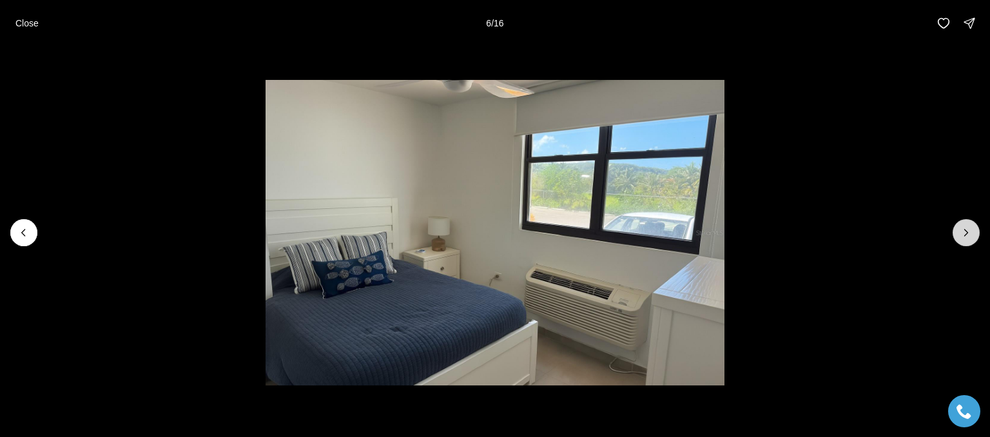
click at [966, 232] on icon "Next slide" at bounding box center [966, 232] width 13 height 13
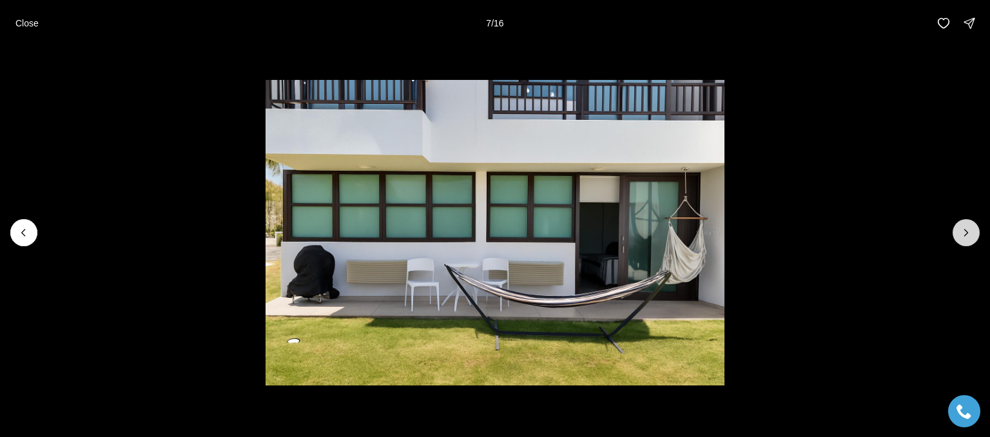
click at [967, 232] on icon "Next slide" at bounding box center [966, 232] width 13 height 13
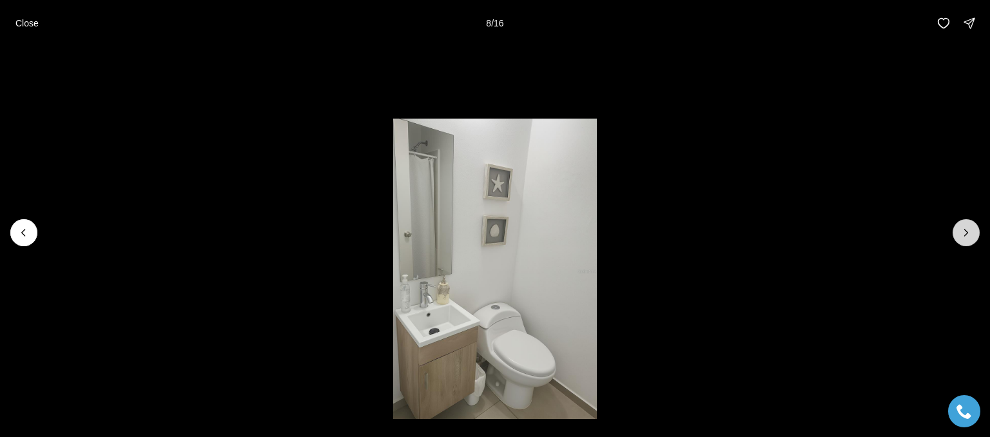
click at [967, 232] on icon "Next slide" at bounding box center [966, 232] width 3 height 6
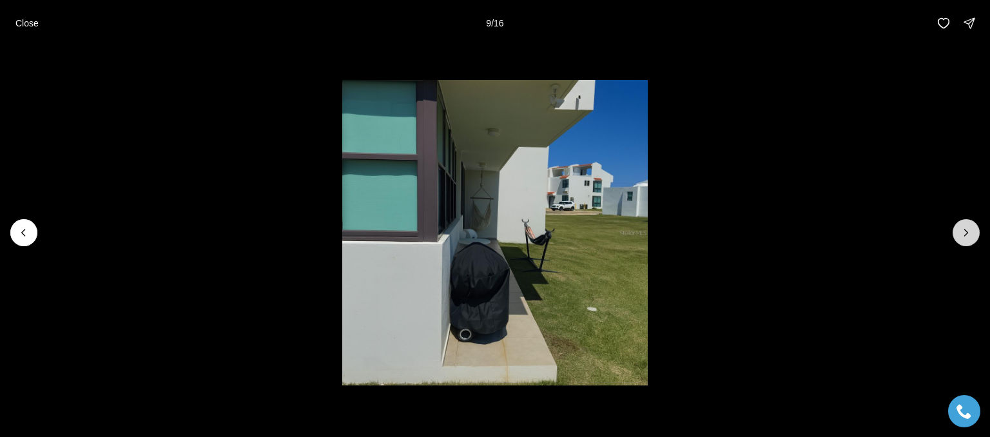
click at [969, 230] on icon "Next slide" at bounding box center [966, 232] width 13 height 13
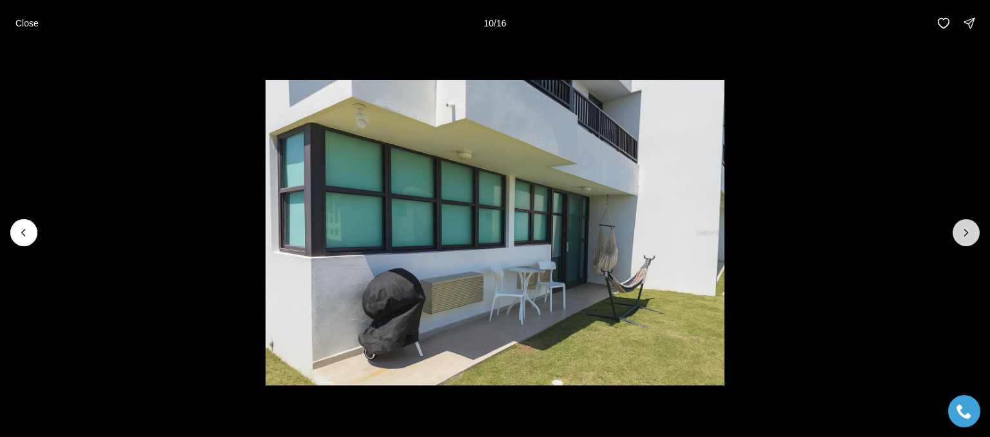
click at [966, 232] on icon "Next slide" at bounding box center [966, 232] width 13 height 13
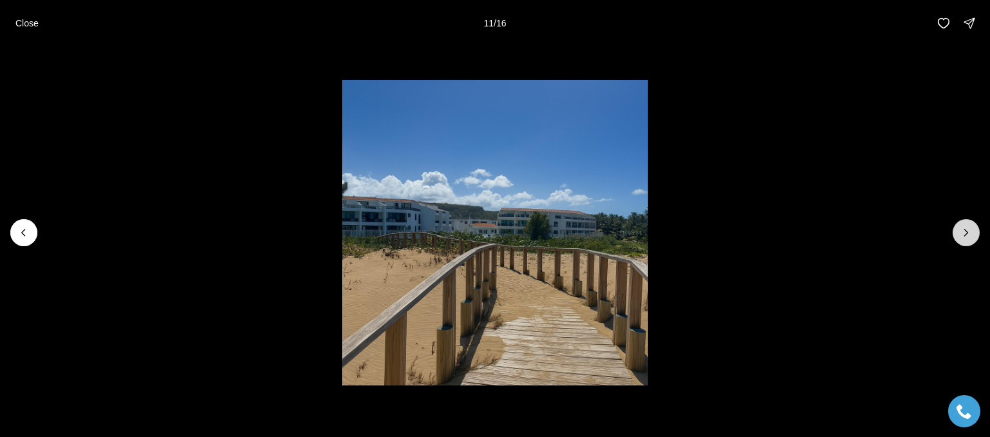
click at [972, 230] on icon "Next slide" at bounding box center [966, 232] width 13 height 13
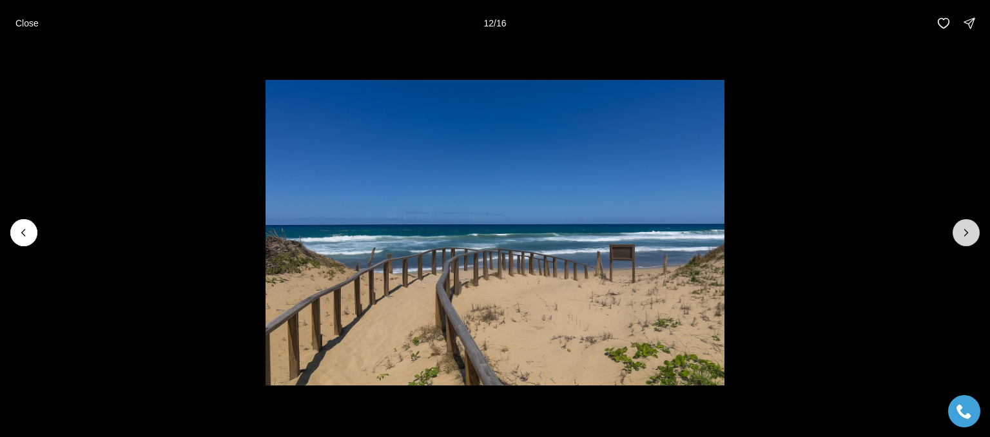
click at [971, 232] on icon "Next slide" at bounding box center [966, 232] width 13 height 13
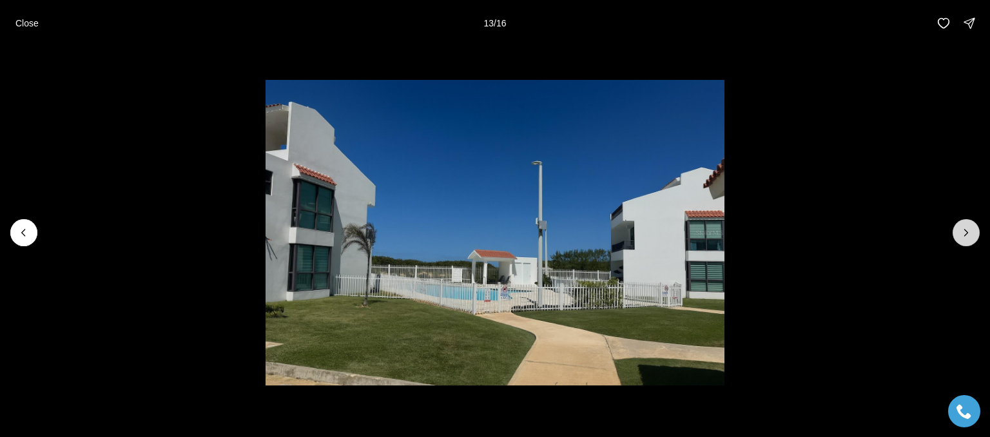
click at [969, 231] on icon "Next slide" at bounding box center [966, 232] width 13 height 13
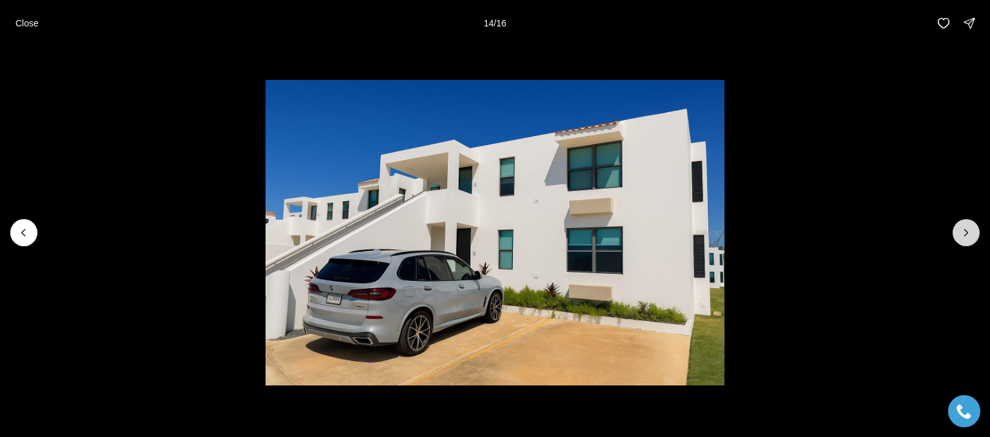
click at [957, 232] on button "Next slide" at bounding box center [966, 232] width 27 height 27
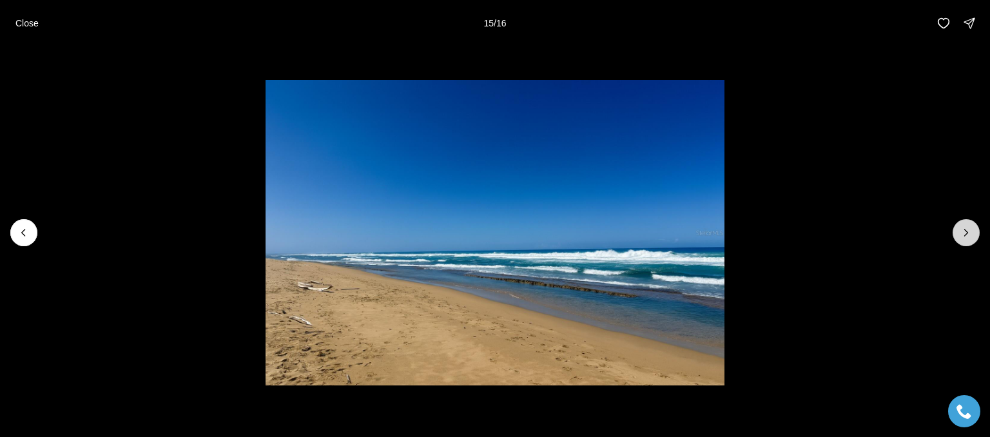
click at [960, 235] on icon "Next slide" at bounding box center [966, 232] width 13 height 13
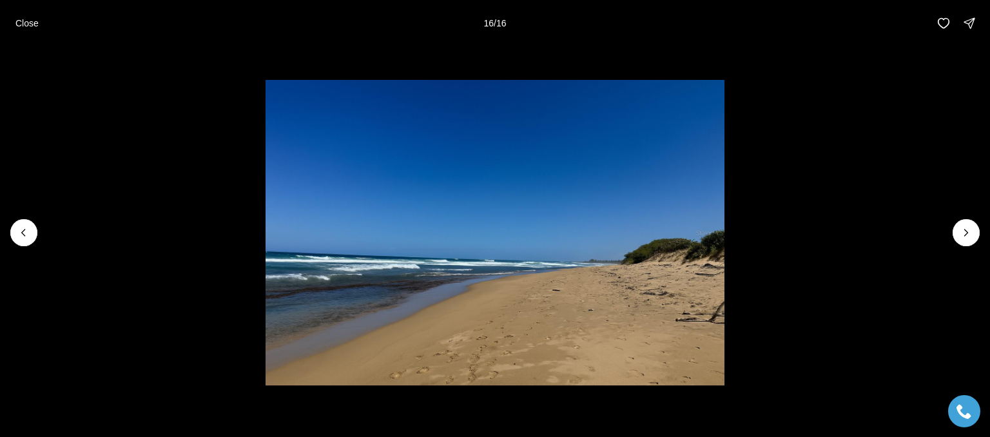
click at [960, 235] on div at bounding box center [966, 232] width 27 height 27
click at [966, 232] on div at bounding box center [966, 232] width 27 height 27
click at [965, 232] on div at bounding box center [966, 232] width 27 height 27
click at [32, 231] on button "Previous slide" at bounding box center [23, 232] width 27 height 27
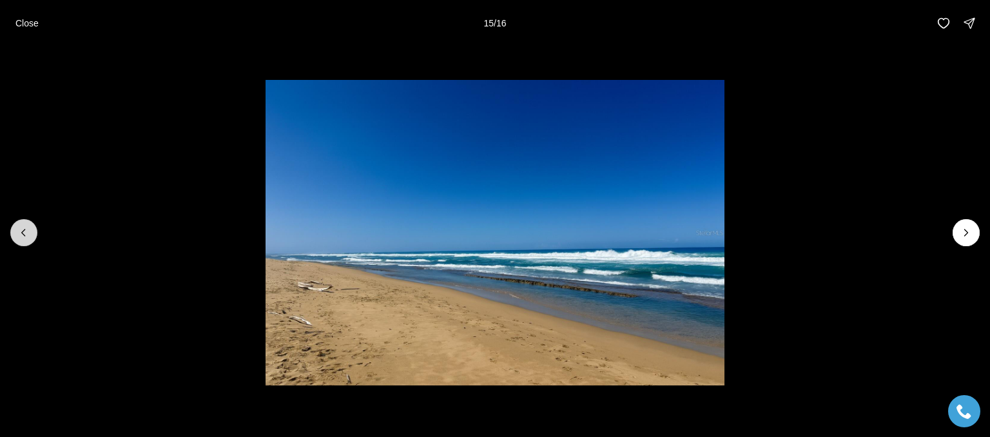
click at [27, 232] on icon "Previous slide" at bounding box center [23, 232] width 13 height 13
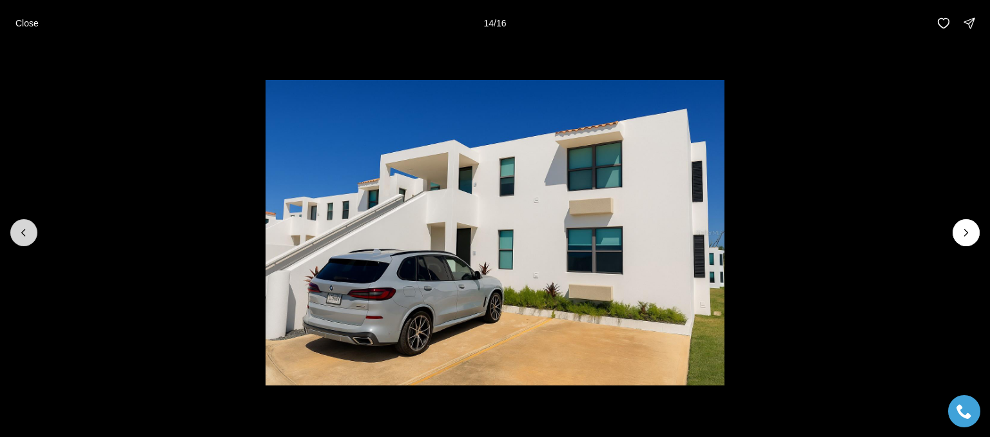
click at [28, 226] on icon "Previous slide" at bounding box center [23, 232] width 13 height 13
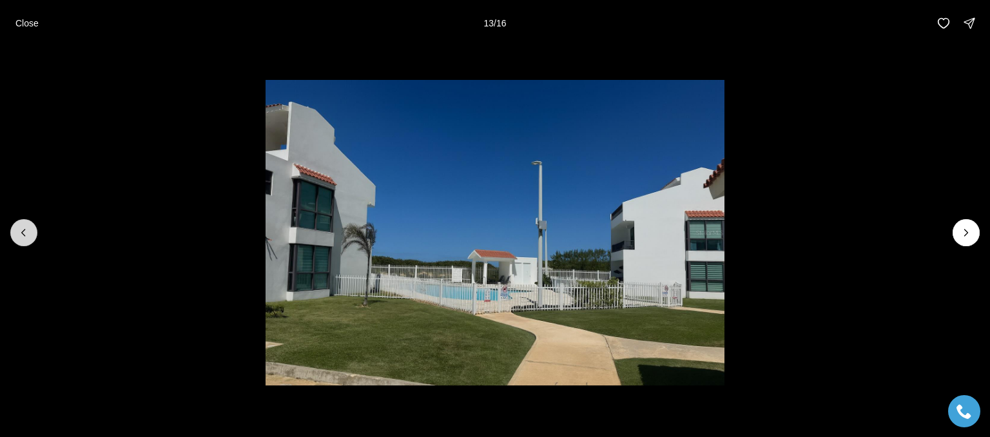
click at [956, 233] on button "Next slide" at bounding box center [966, 232] width 27 height 27
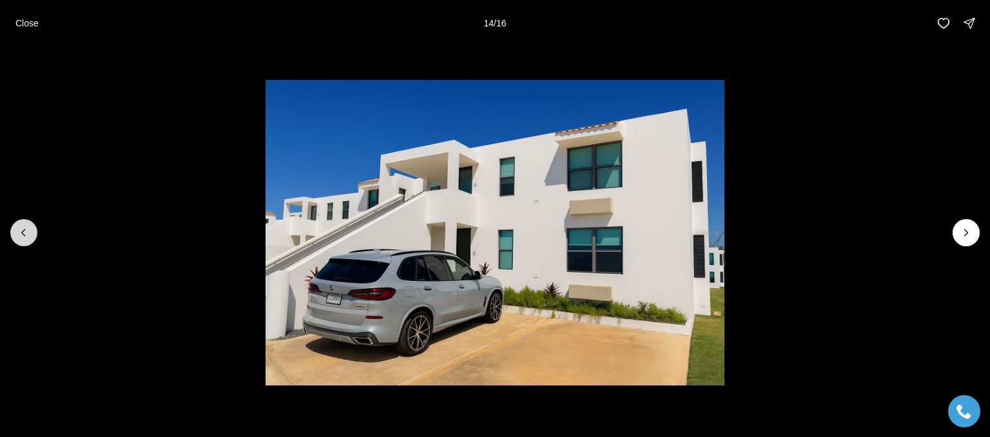
click at [33, 229] on button "Previous slide" at bounding box center [23, 232] width 27 height 27
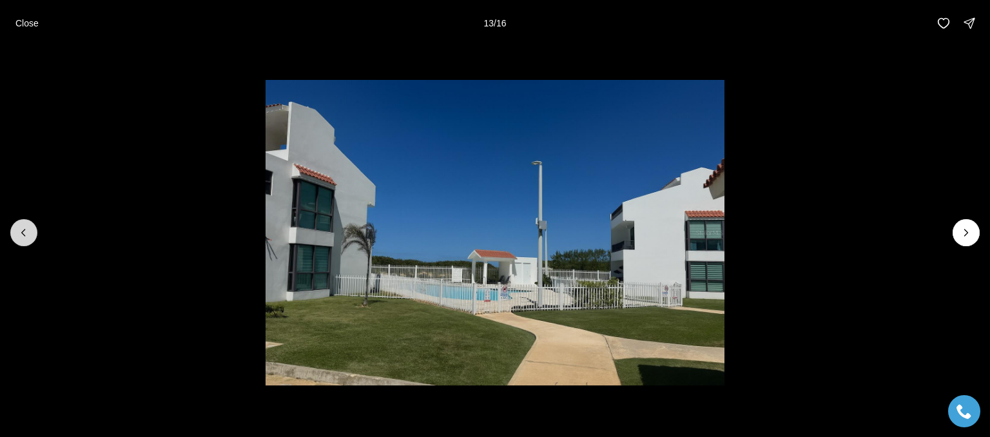
click at [35, 232] on button "Previous slide" at bounding box center [23, 232] width 27 height 27
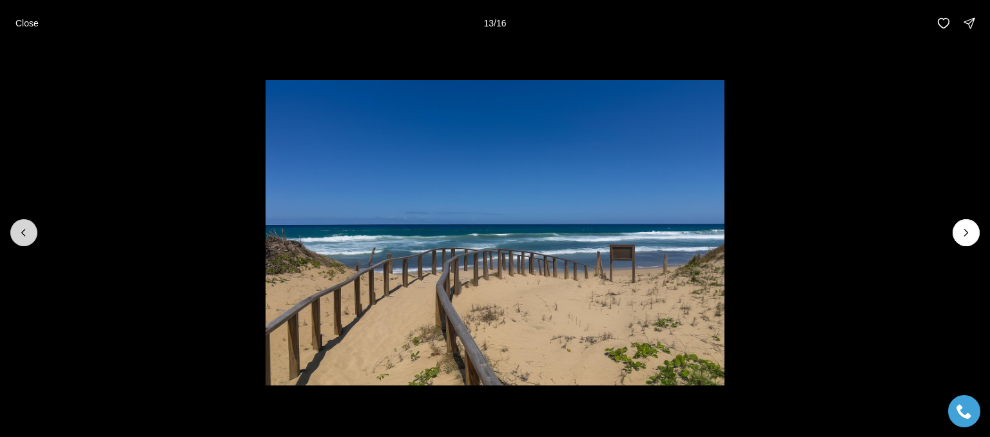
click at [35, 232] on button "Previous slide" at bounding box center [23, 232] width 27 height 27
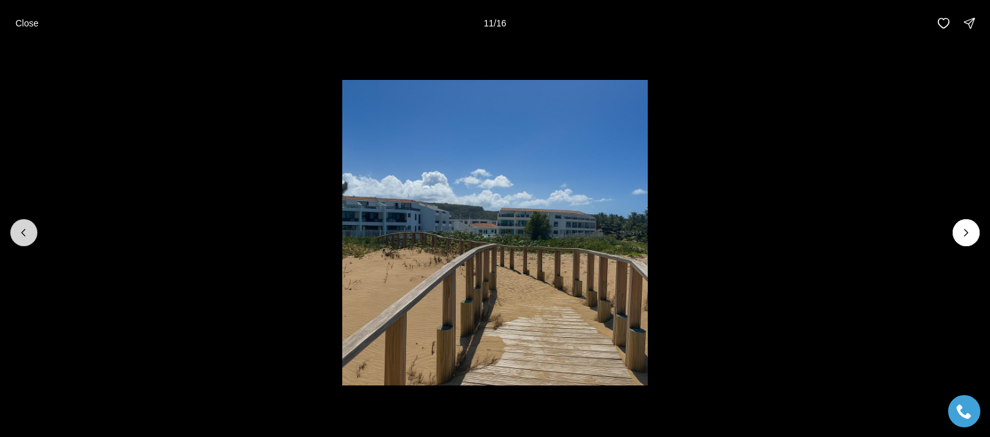
click at [27, 221] on button "Previous slide" at bounding box center [23, 232] width 27 height 27
click at [21, 228] on icon "Previous slide" at bounding box center [23, 232] width 13 height 13
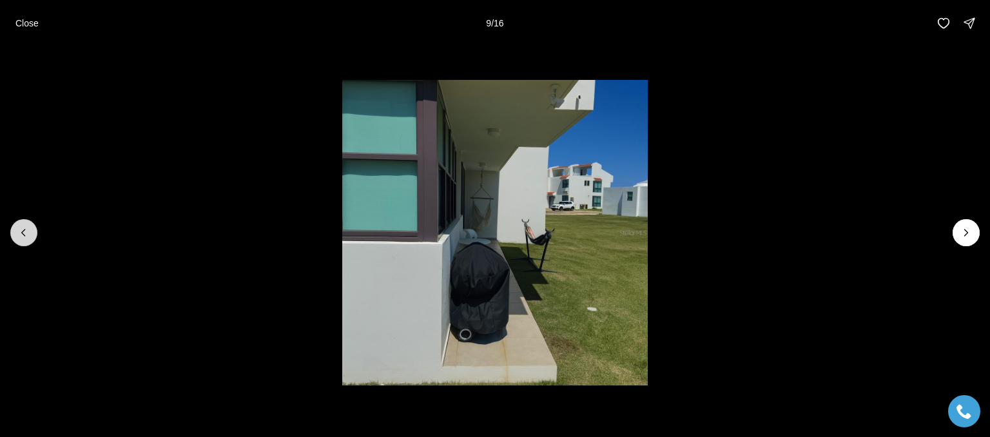
click at [27, 231] on icon "Previous slide" at bounding box center [23, 232] width 13 height 13
click at [27, 229] on icon "Previous slide" at bounding box center [23, 232] width 13 height 13
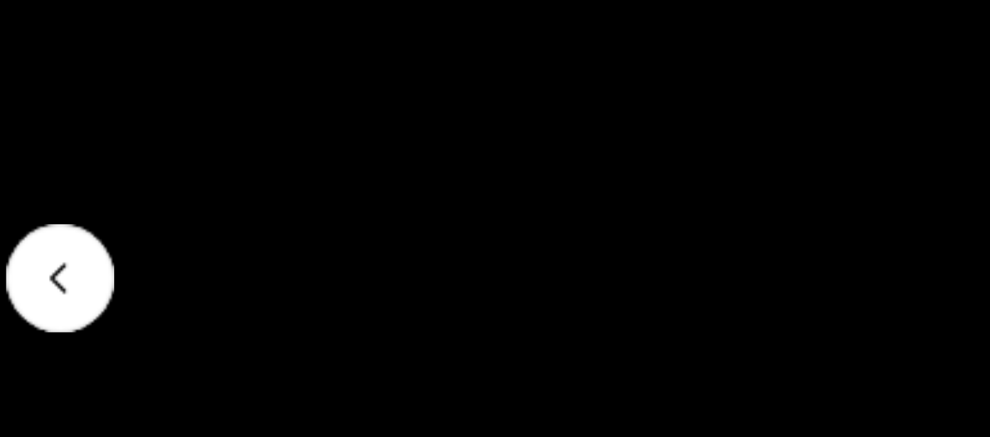
click at [13, 218] on li "7 of 16" at bounding box center [495, 232] width 990 height 373
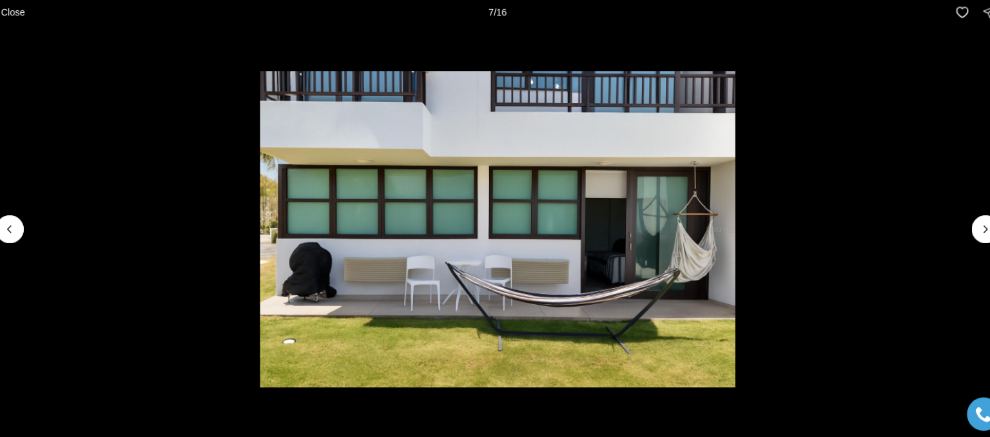
click at [37, 222] on li "7 of 16" at bounding box center [495, 232] width 990 height 373
click at [37, 224] on li "7 of 16" at bounding box center [495, 232] width 990 height 373
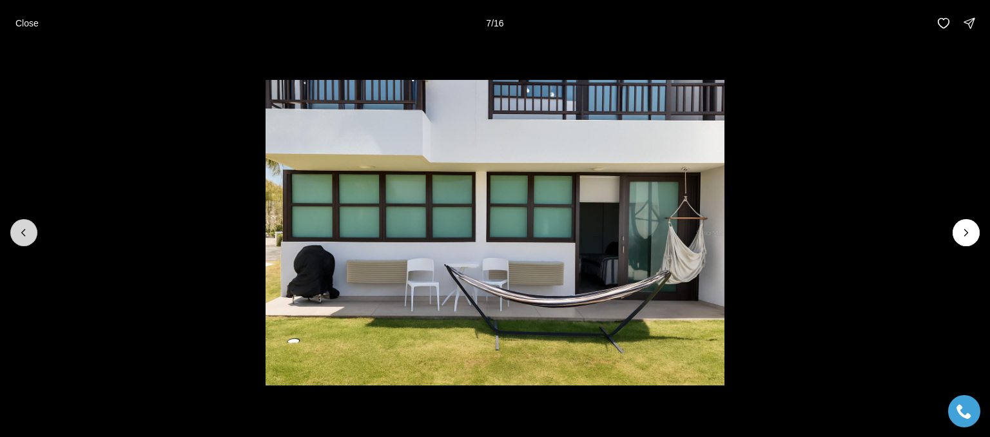
click at [23, 219] on button "Previous slide" at bounding box center [23, 232] width 27 height 27
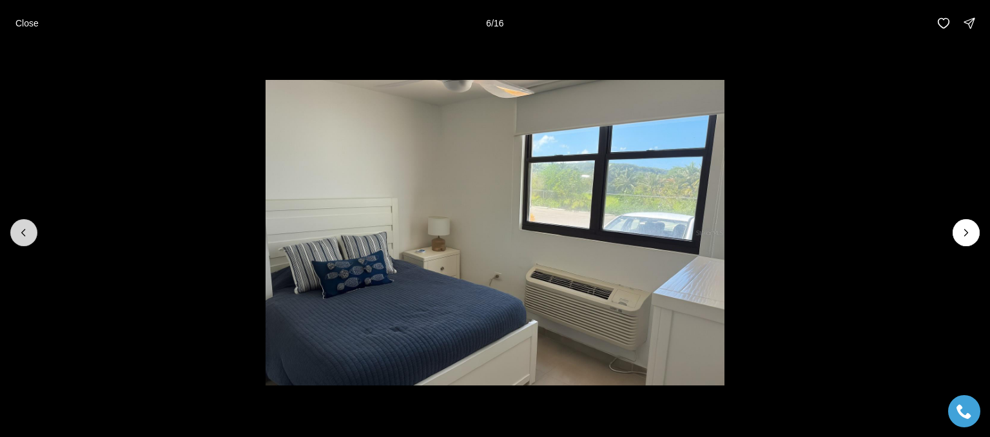
click at [23, 219] on button "Previous slide" at bounding box center [23, 232] width 27 height 27
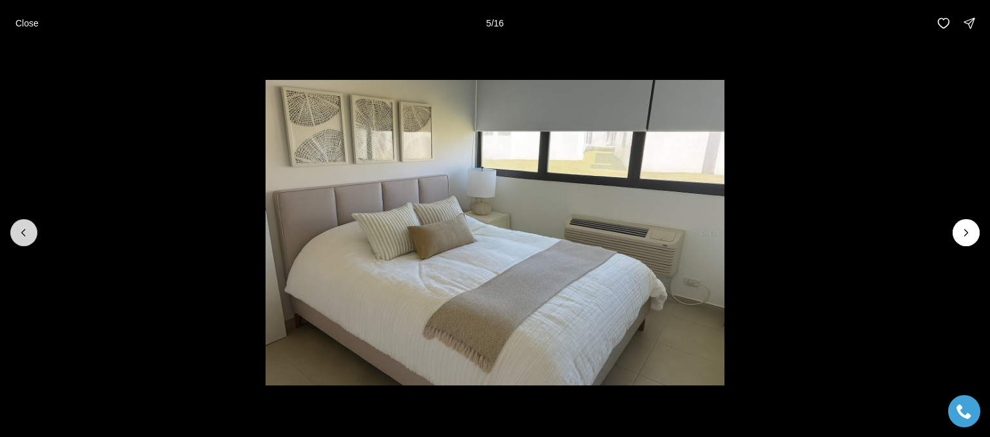
click at [23, 219] on button "Previous slide" at bounding box center [23, 232] width 27 height 27
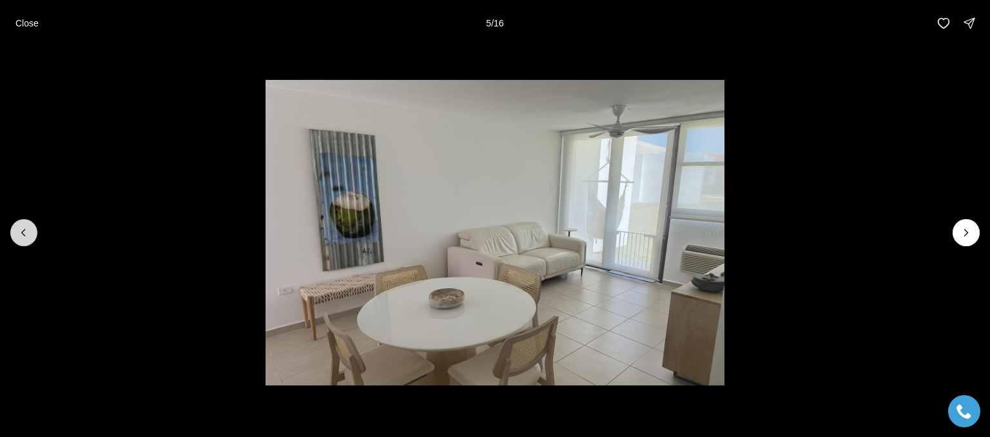
click at [23, 219] on button "Previous slide" at bounding box center [23, 232] width 27 height 27
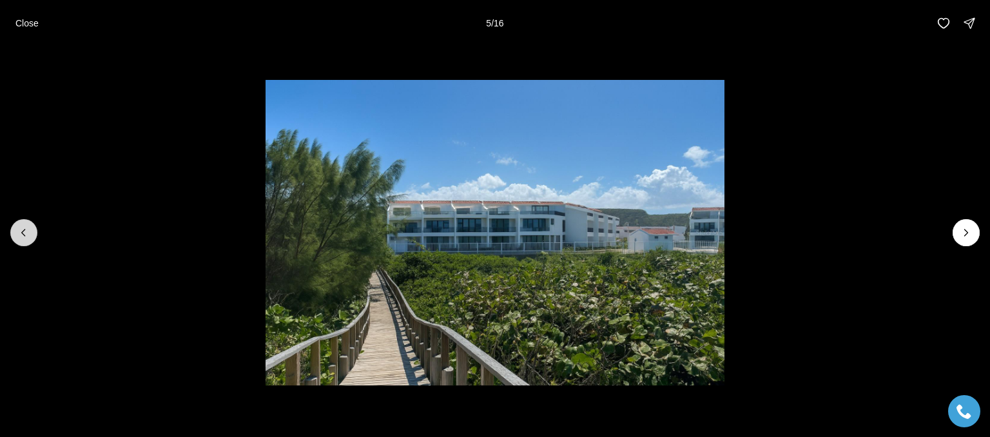
click at [23, 219] on button "Previous slide" at bounding box center [23, 232] width 27 height 27
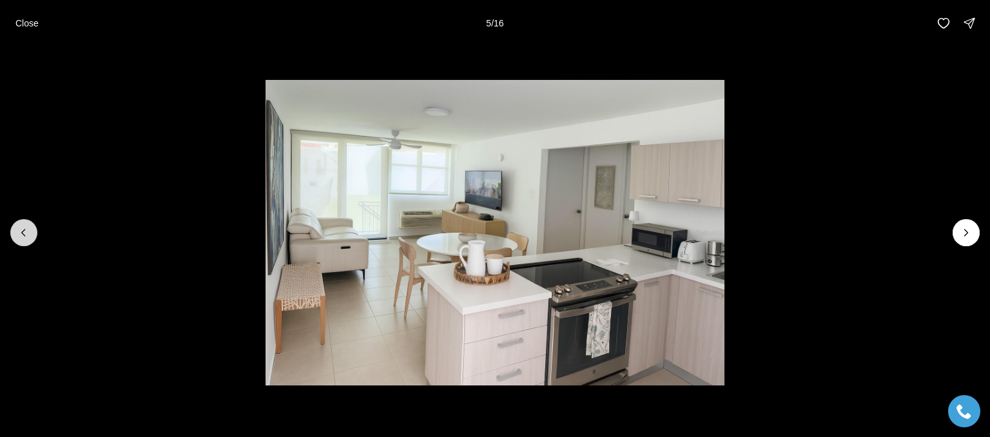
click at [21, 222] on button "Previous slide" at bounding box center [23, 232] width 27 height 27
click at [23, 219] on button "Previous slide" at bounding box center [23, 232] width 27 height 27
click at [23, 219] on div at bounding box center [23, 232] width 27 height 27
click at [21, 217] on li "1 of 16" at bounding box center [495, 232] width 990 height 373
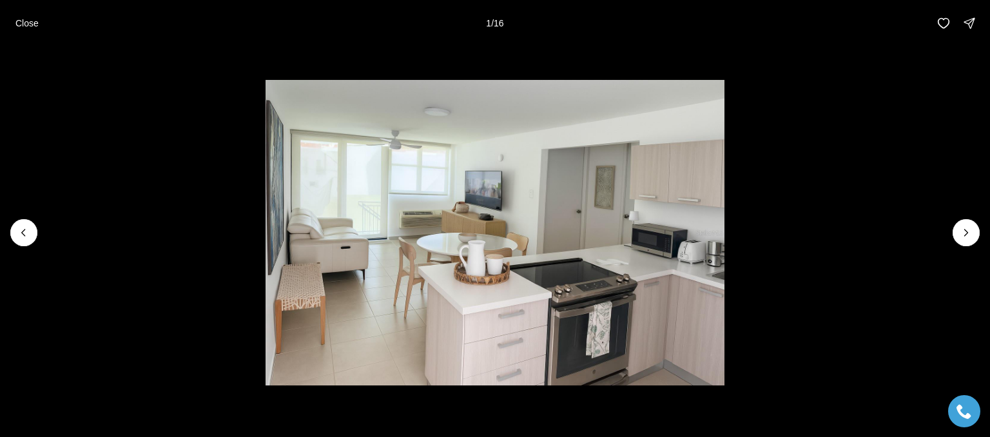
click at [23, 219] on div at bounding box center [23, 232] width 27 height 27
click at [21, 222] on div at bounding box center [23, 232] width 27 height 27
click at [23, 219] on div at bounding box center [23, 232] width 27 height 27
click at [26, 21] on p "Close" at bounding box center [26, 23] width 23 height 10
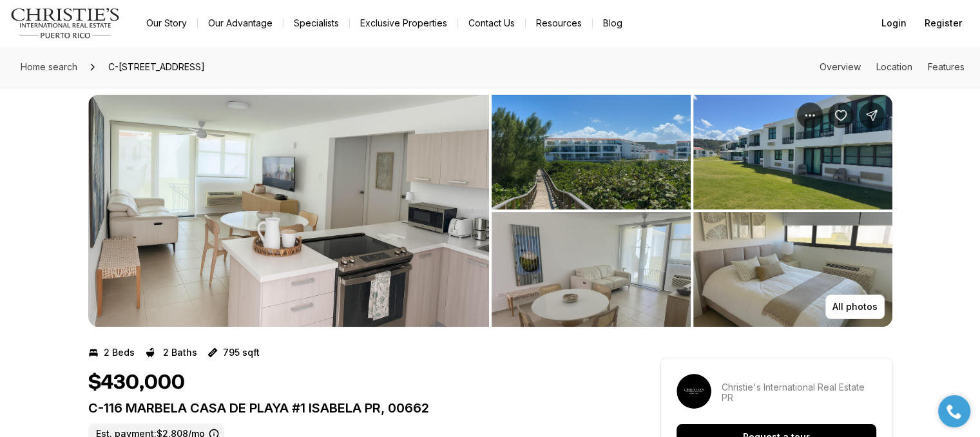
click at [23, 219] on div "All photos" at bounding box center [490, 200] width 980 height 253
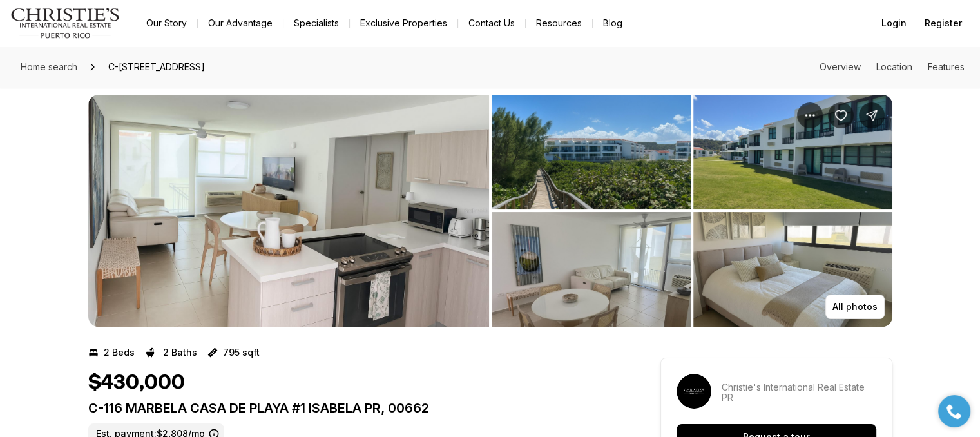
click at [23, 219] on div "All photos" at bounding box center [490, 200] width 980 height 253
click at [27, 218] on div "All photos" at bounding box center [490, 200] width 980 height 253
click at [21, 217] on div "All photos" at bounding box center [490, 200] width 980 height 253
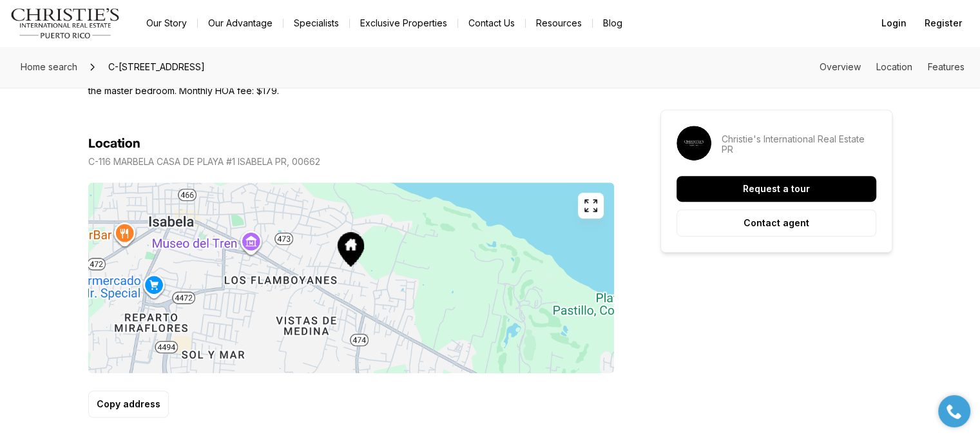
scroll to position [671, 0]
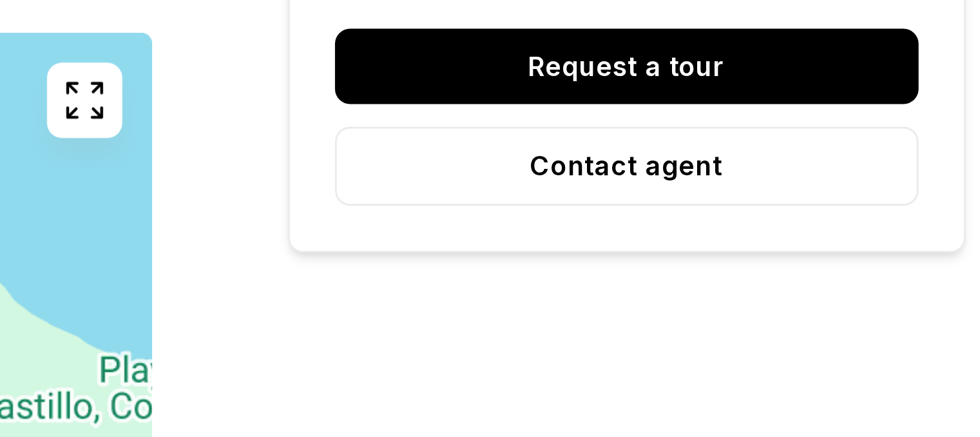
scroll to position [668, 0]
